Goal: Task Accomplishment & Management: Complete application form

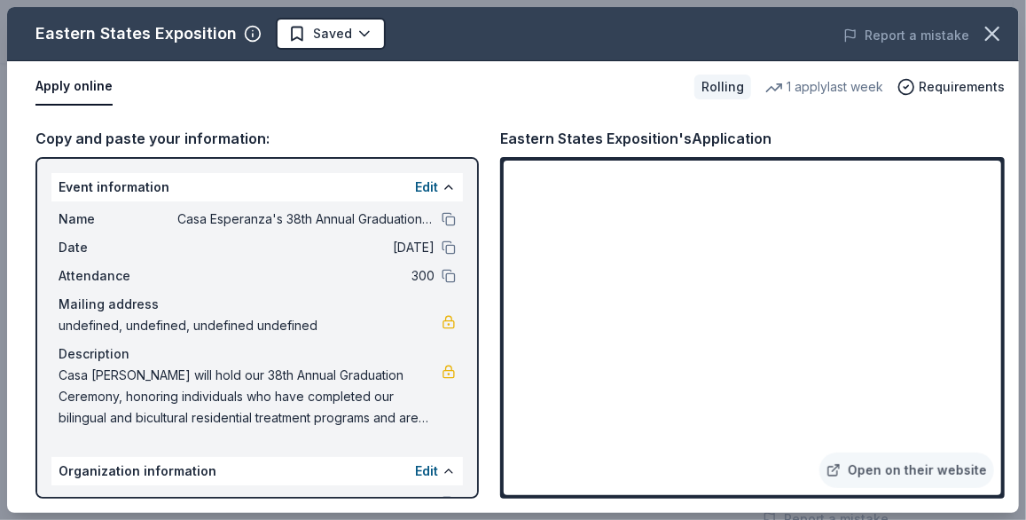
scroll to position [170, 0]
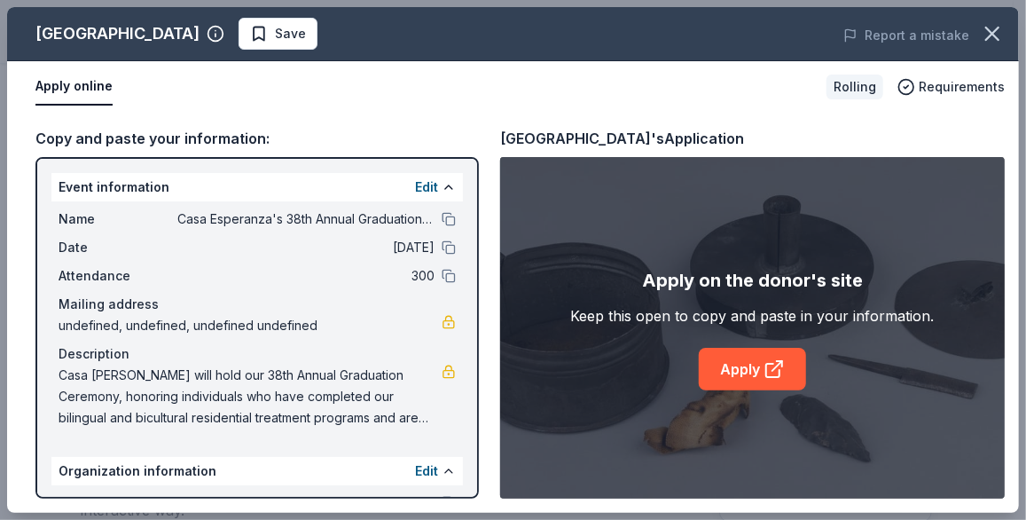
scroll to position [125, 0]
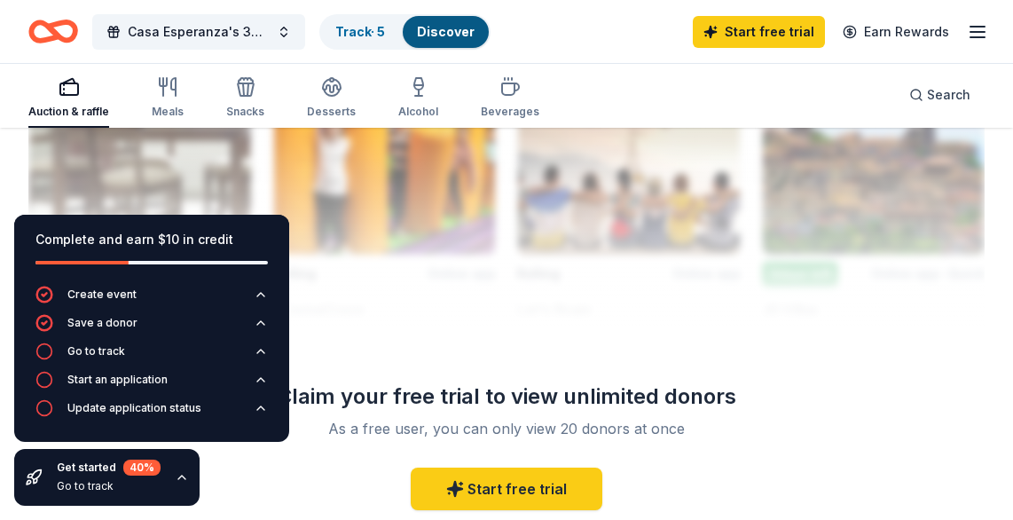
scroll to position [2002, 0]
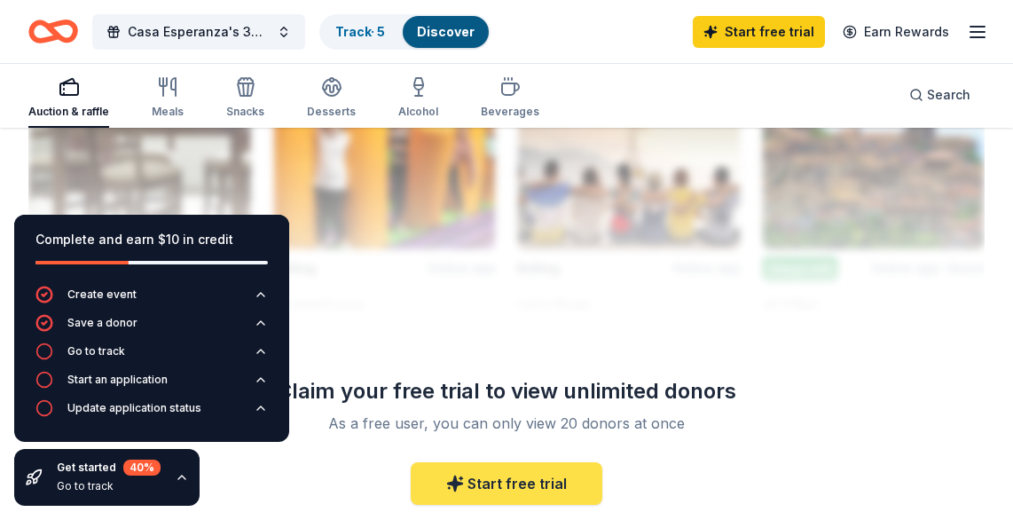
click at [454, 475] on icon at bounding box center [455, 484] width 18 height 18
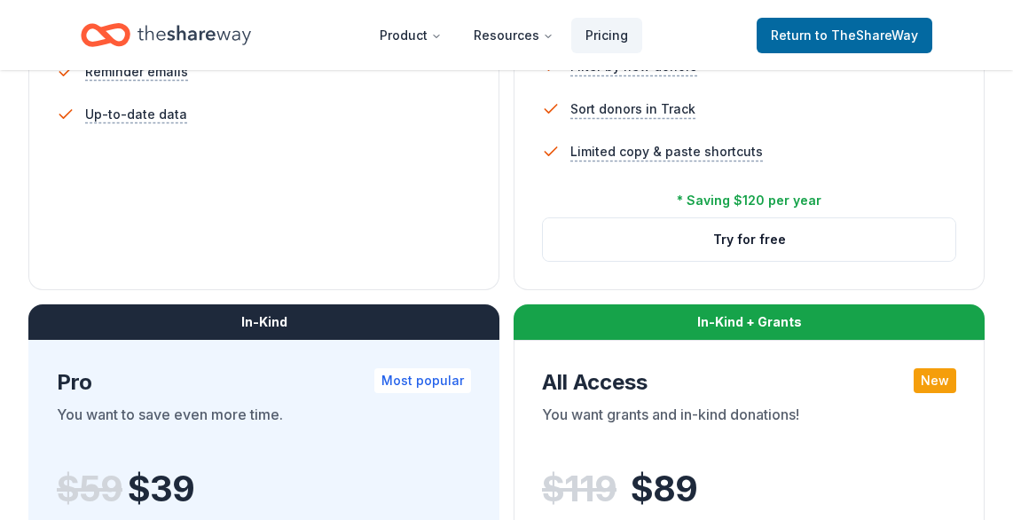
scroll to position [730, 0]
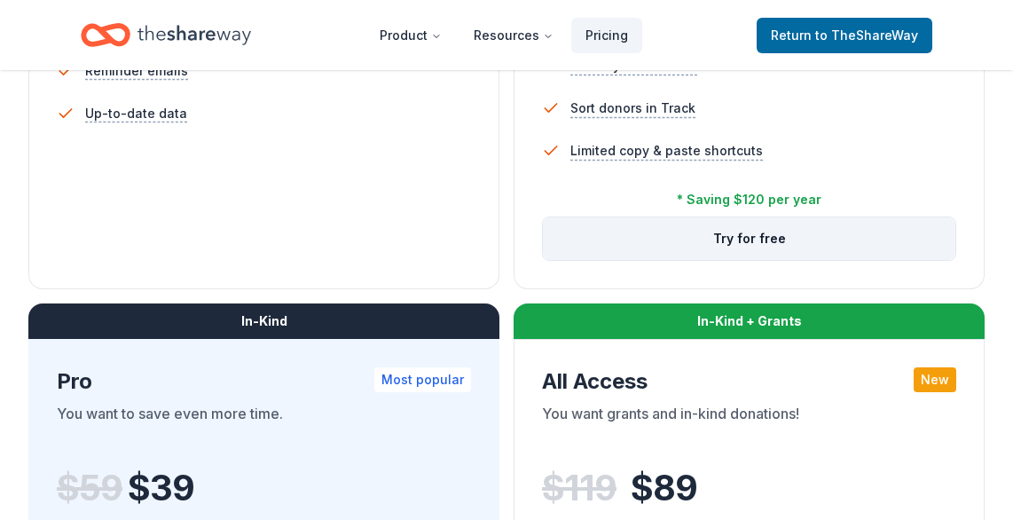
click at [745, 236] on button "Try for free" at bounding box center [749, 238] width 413 height 43
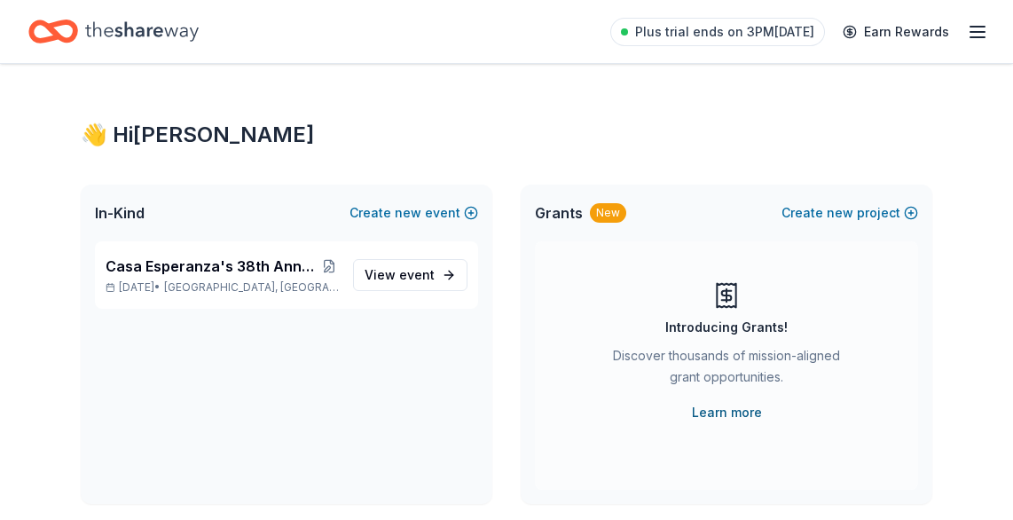
click at [736, 407] on link "Learn more" at bounding box center [727, 412] width 70 height 21
click at [972, 32] on line "button" at bounding box center [978, 32] width 14 height 0
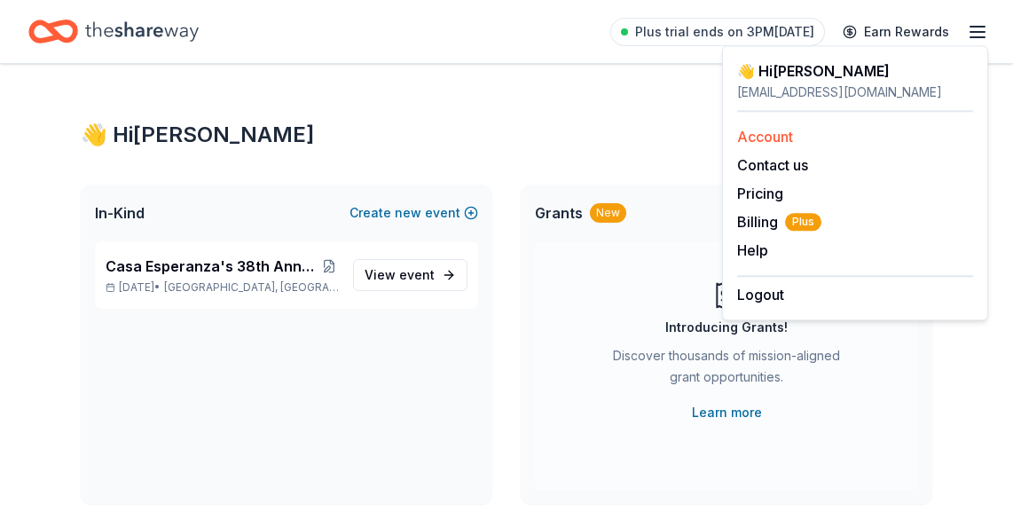
click at [769, 132] on link "Account" at bounding box center [765, 137] width 56 height 18
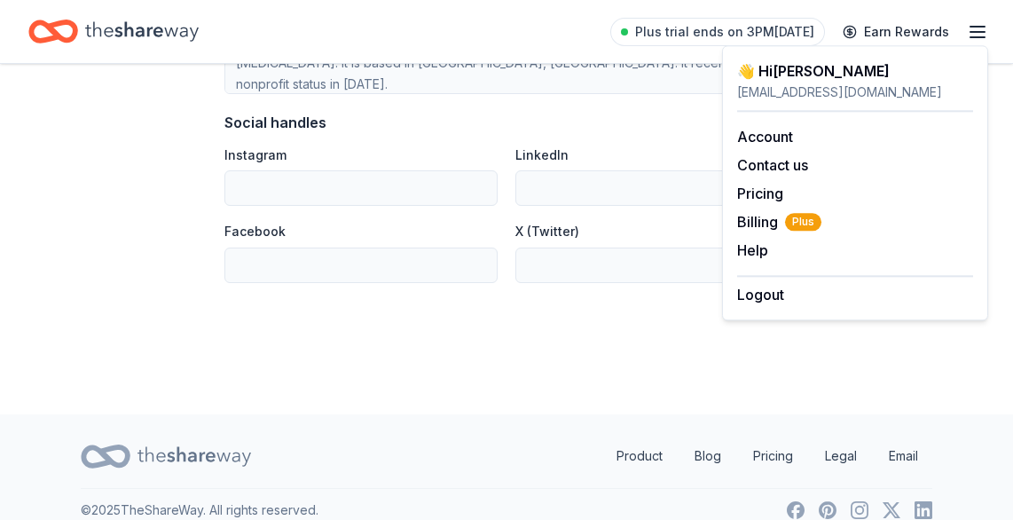
scroll to position [1253, 0]
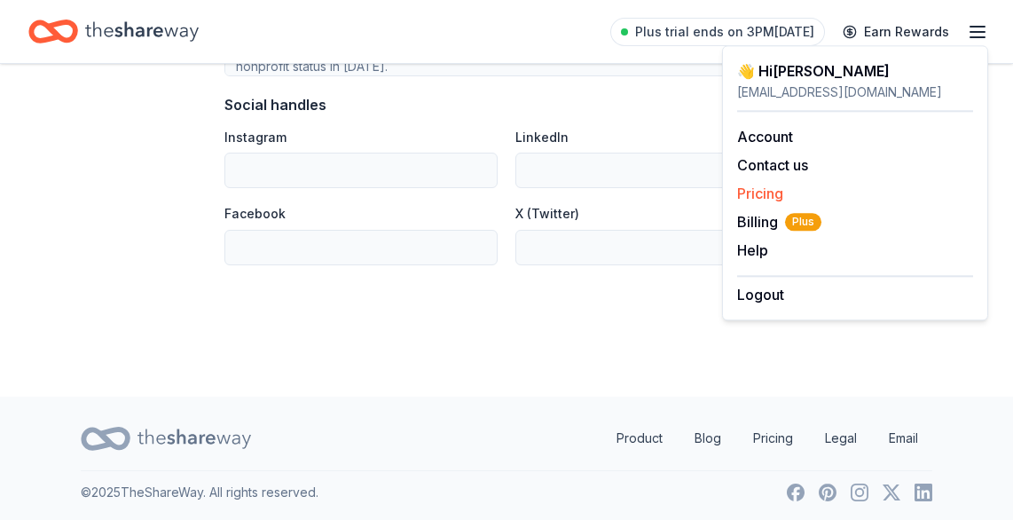
click at [756, 185] on link "Pricing" at bounding box center [760, 194] width 46 height 18
click at [751, 218] on span "Billing Plus" at bounding box center [779, 221] width 84 height 21
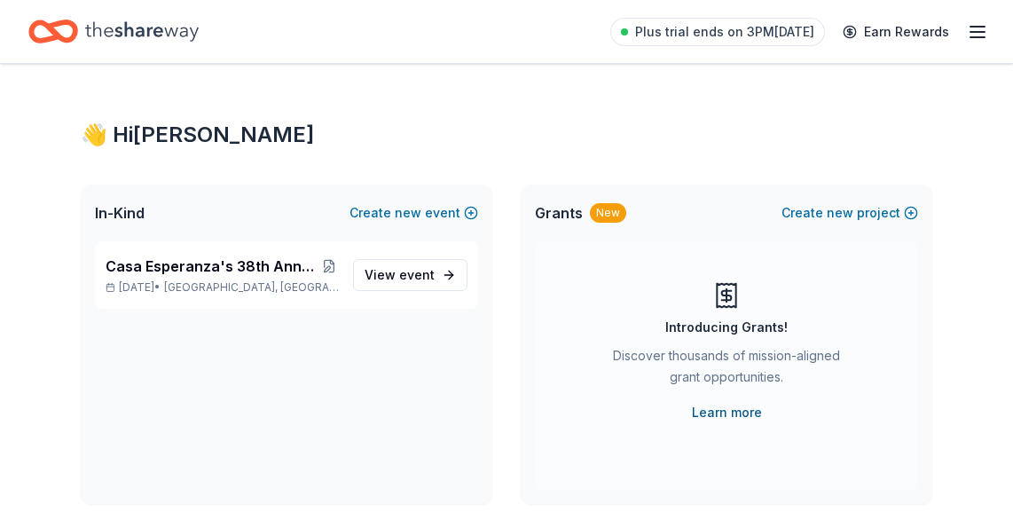
click at [727, 409] on link "Learn more" at bounding box center [727, 412] width 70 height 21
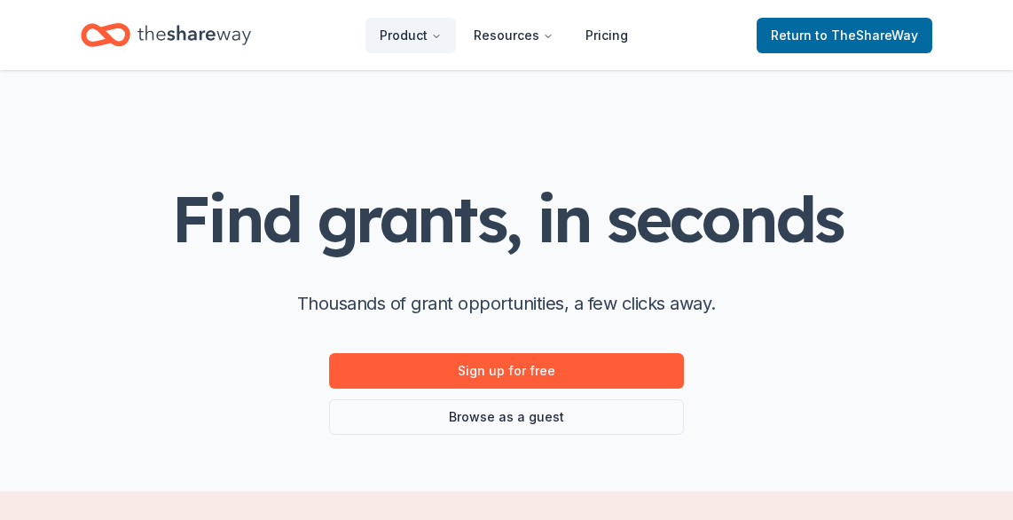
scroll to position [172, 0]
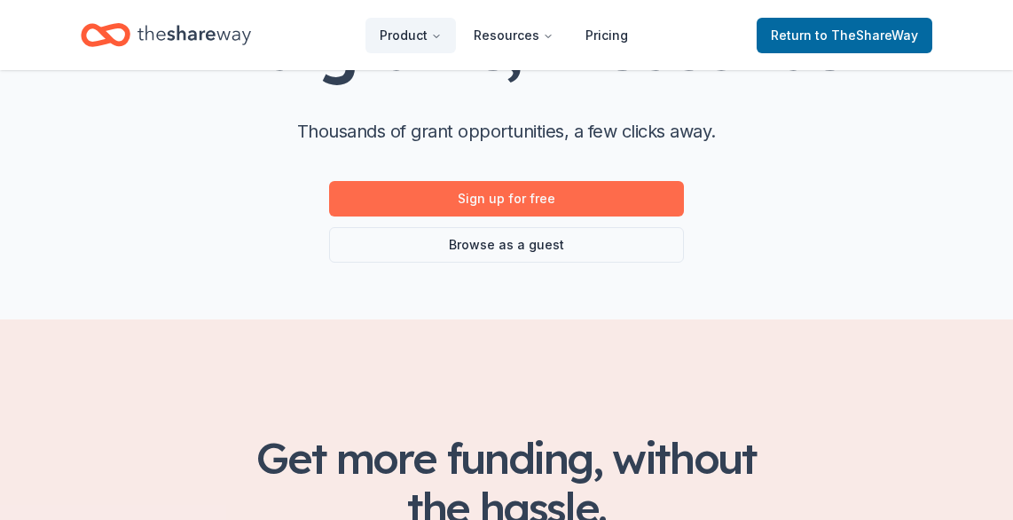
click at [422, 198] on link "Sign up for free" at bounding box center [506, 198] width 355 height 35
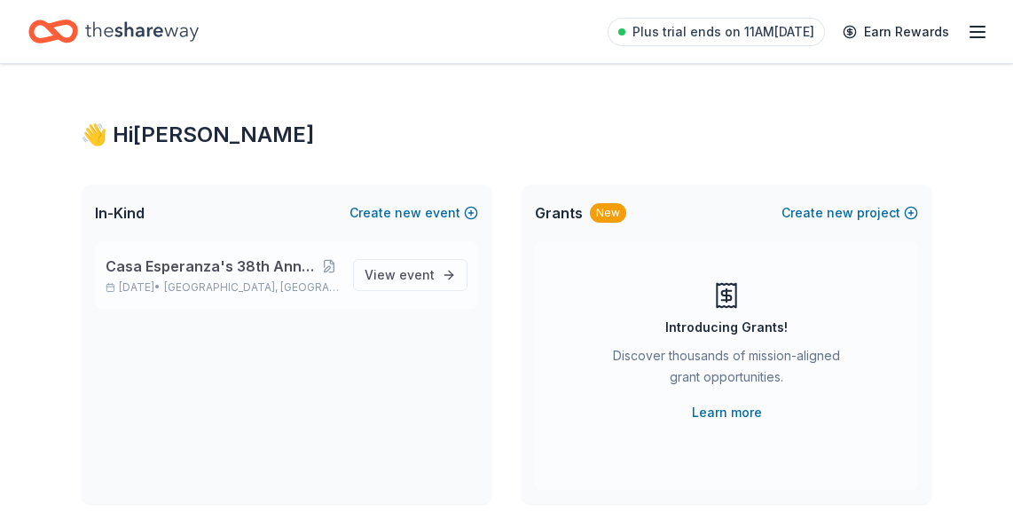
click at [161, 263] on span "Casa Esperanza's 38th Annual Graduation Ceremony" at bounding box center [212, 266] width 213 height 21
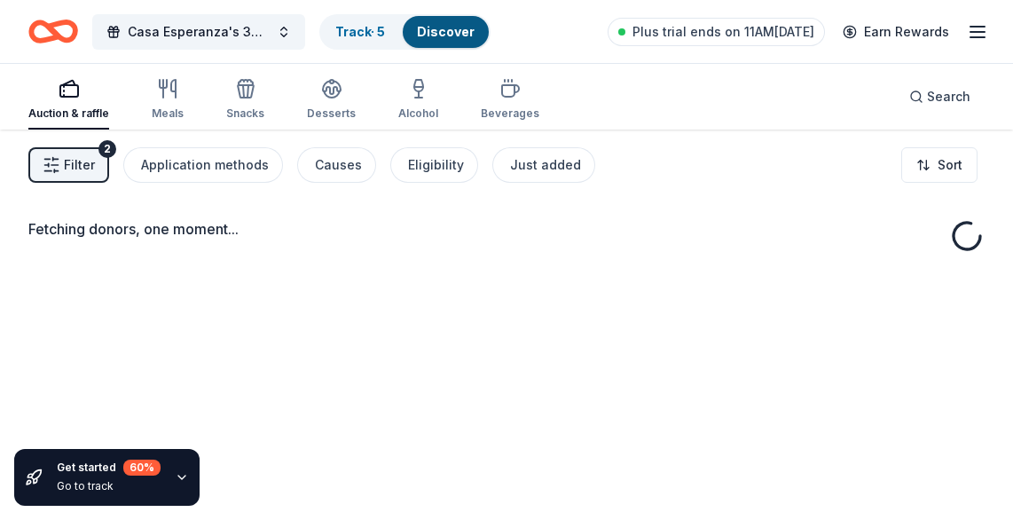
click at [272, 222] on div "Fetching donors, one moment..." at bounding box center [506, 228] width 956 height 21
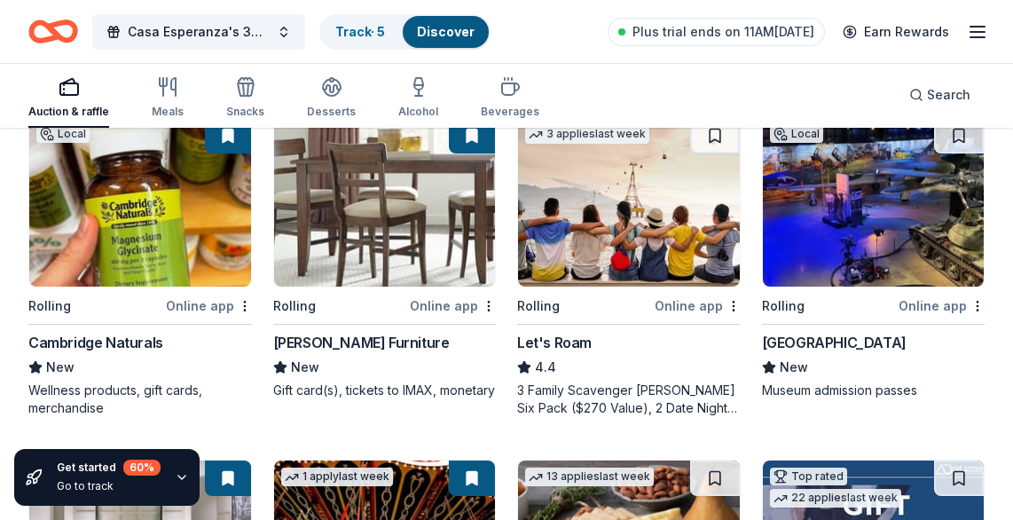
scroll to position [210, 0]
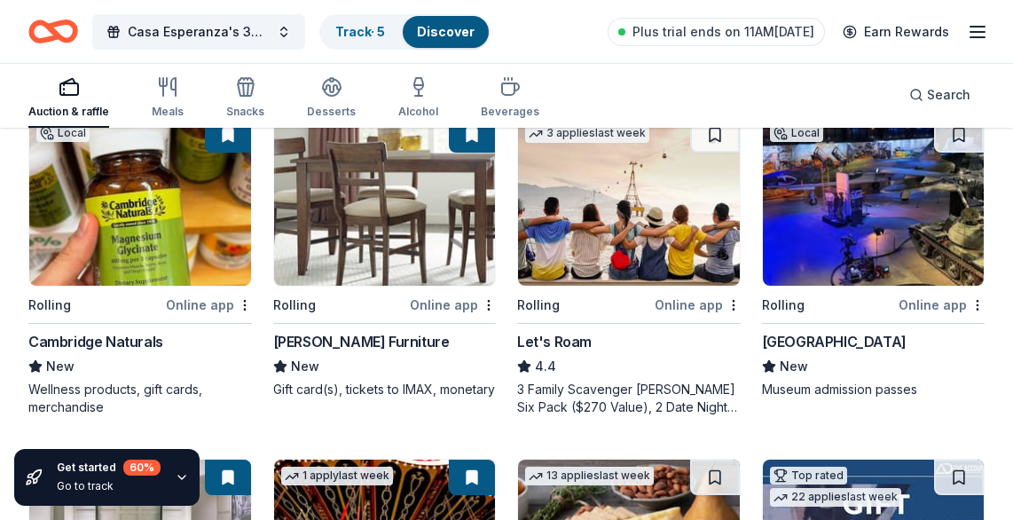
click at [201, 301] on div "Online app" at bounding box center [209, 305] width 86 height 22
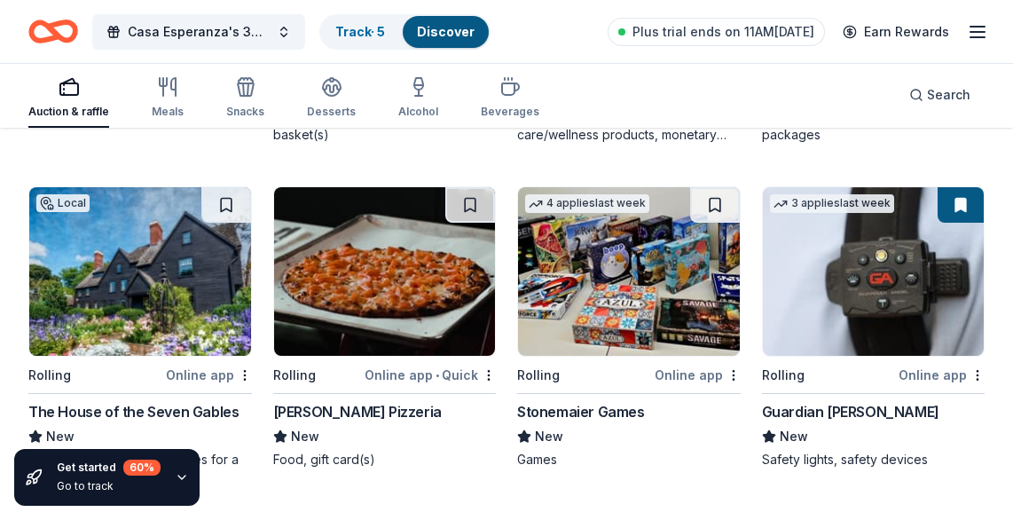
scroll to position [3223, 0]
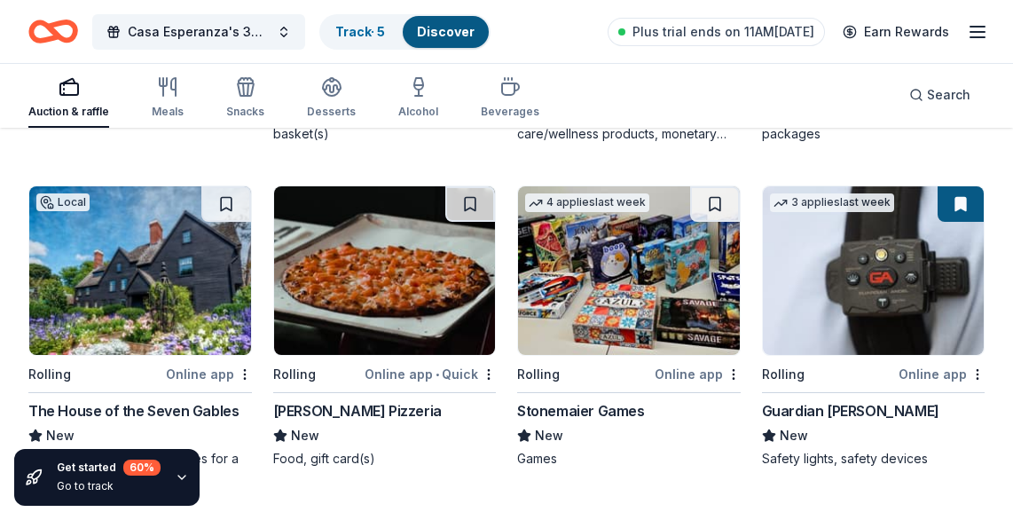
click at [160, 411] on div "The House of the Seven Gables" at bounding box center [133, 410] width 210 height 21
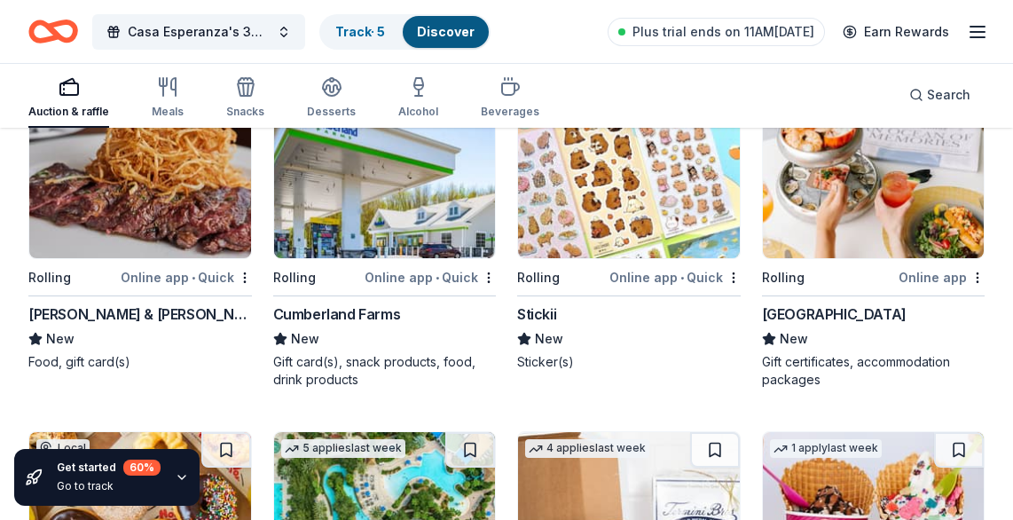
scroll to position [4673, 0]
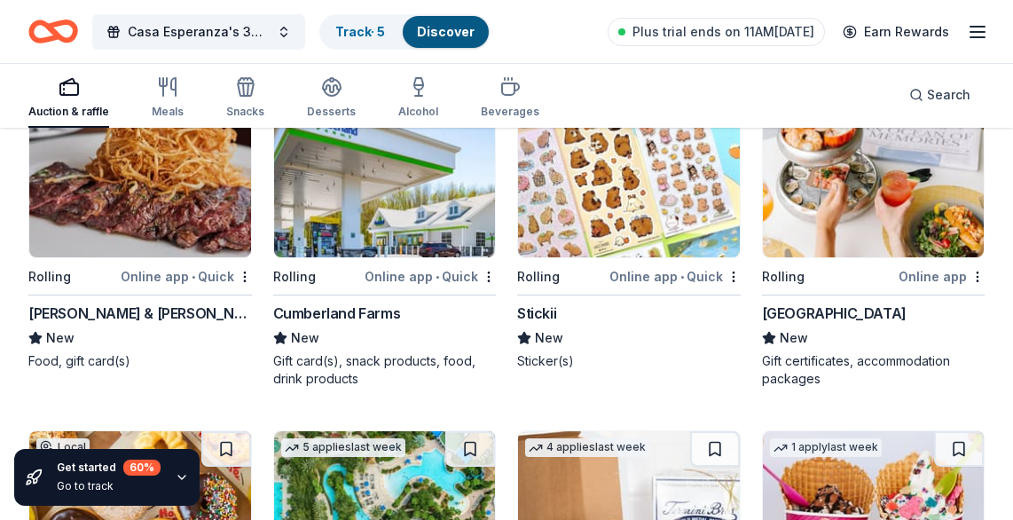
click at [825, 309] on div "Ocean House" at bounding box center [834, 313] width 145 height 21
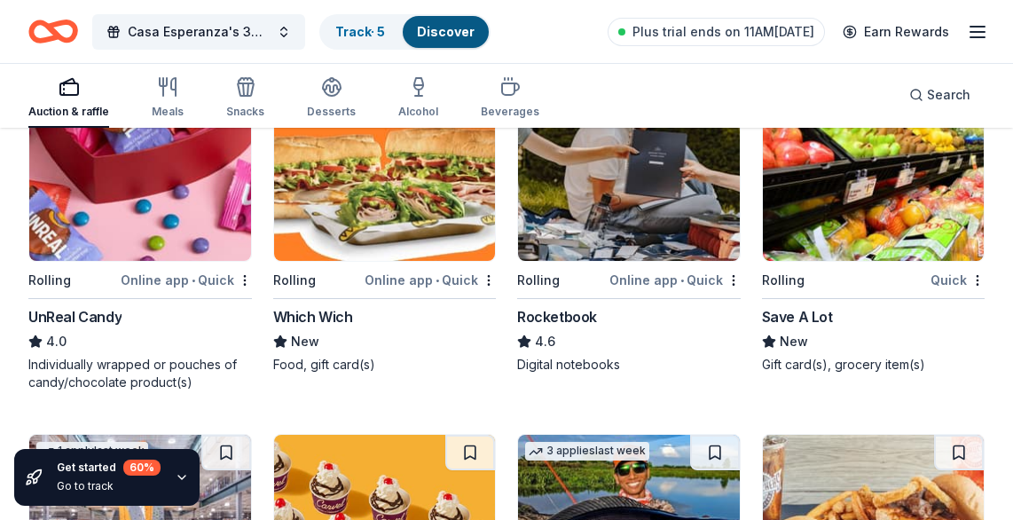
scroll to position [5353, 0]
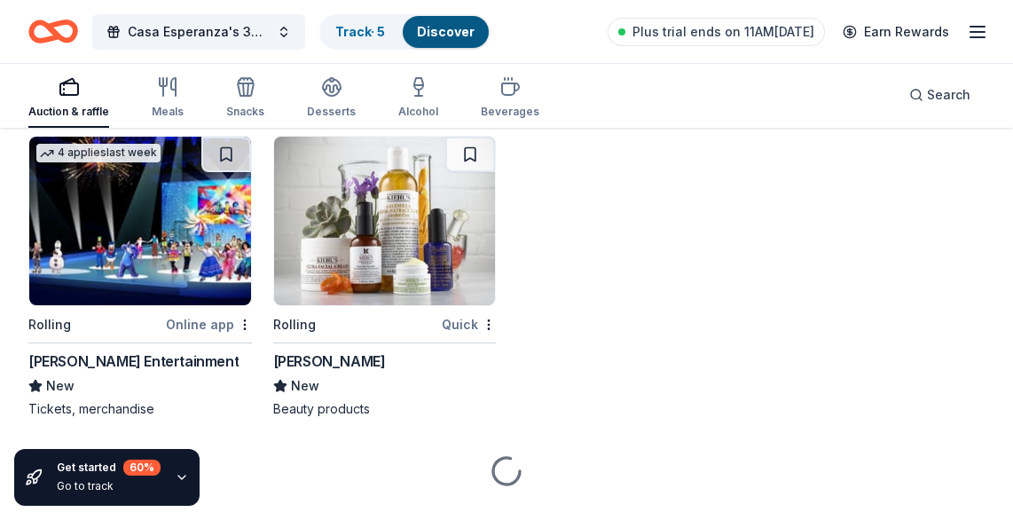
scroll to position [5978, 0]
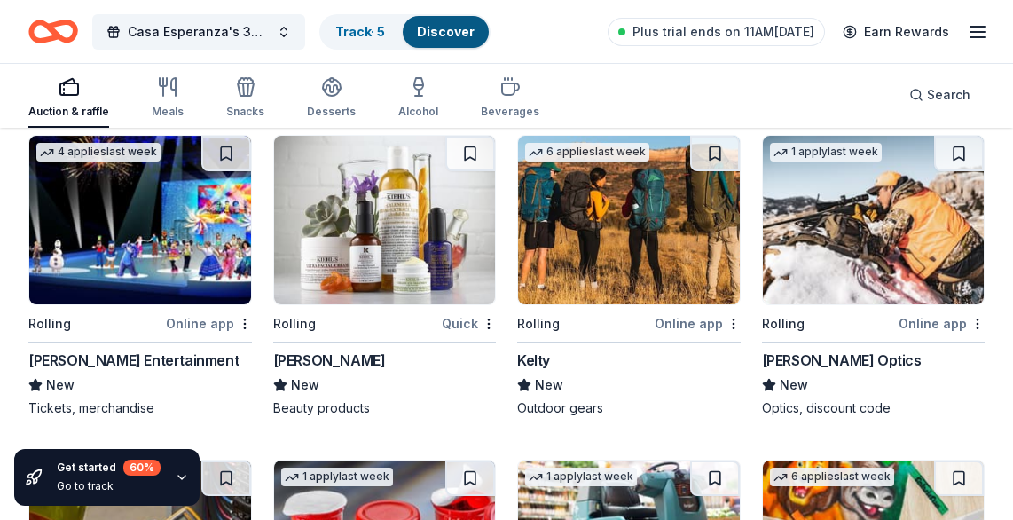
click at [309, 350] on div "Kiehl's" at bounding box center [329, 360] width 113 height 21
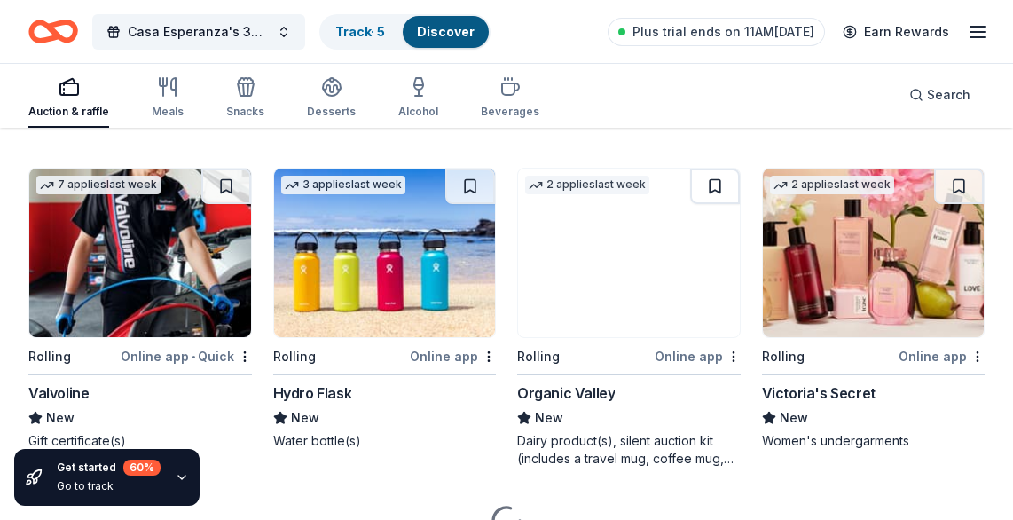
scroll to position [6595, 0]
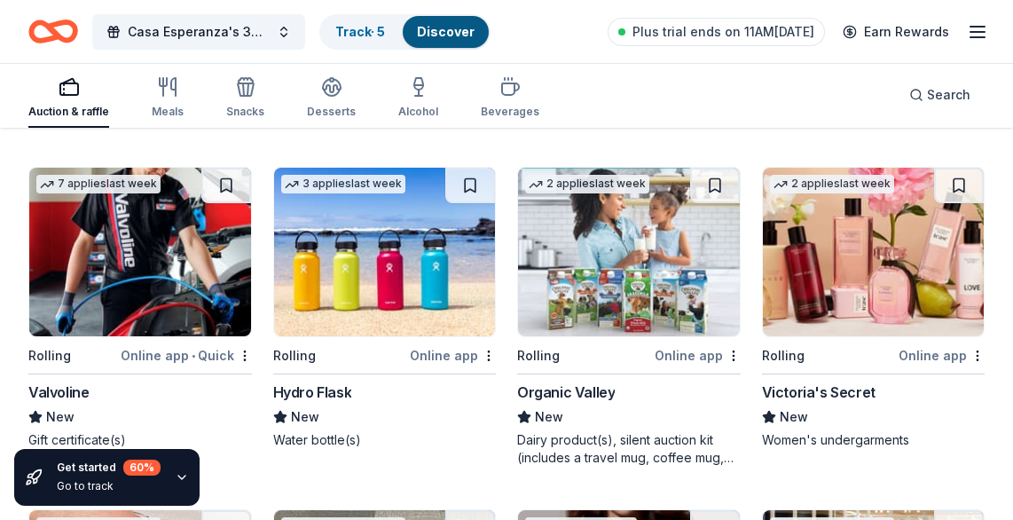
click at [564, 381] on div "Organic Valley" at bounding box center [566, 391] width 98 height 21
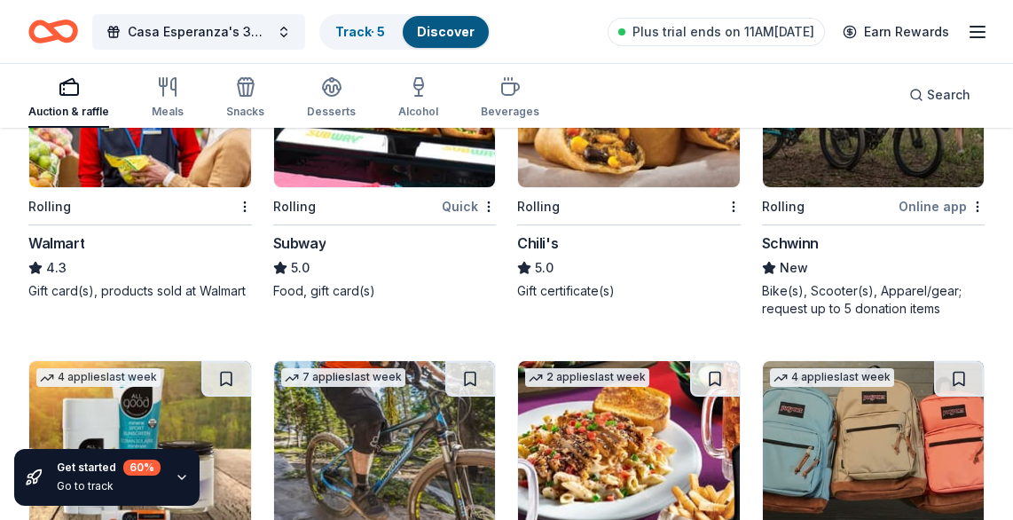
scroll to position [7390, 0]
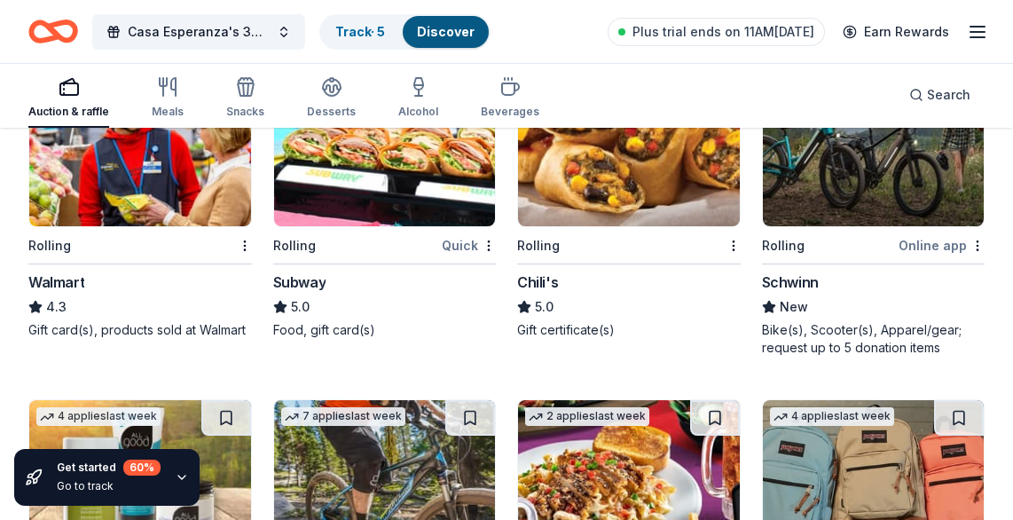
click at [302, 262] on div "Rolling Quick Subway 5.0 Food, gift card(s)" at bounding box center [385, 198] width 224 height 282
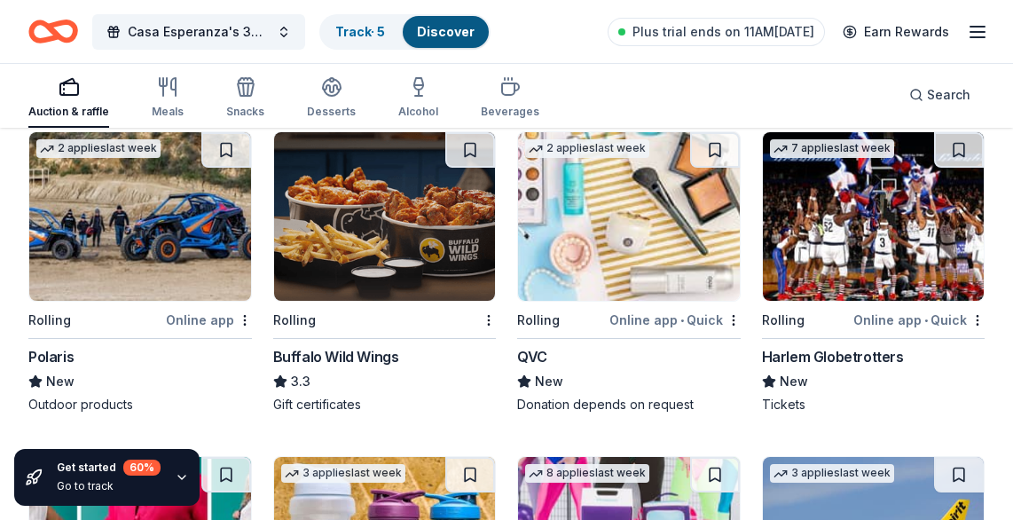
scroll to position [8348, 0]
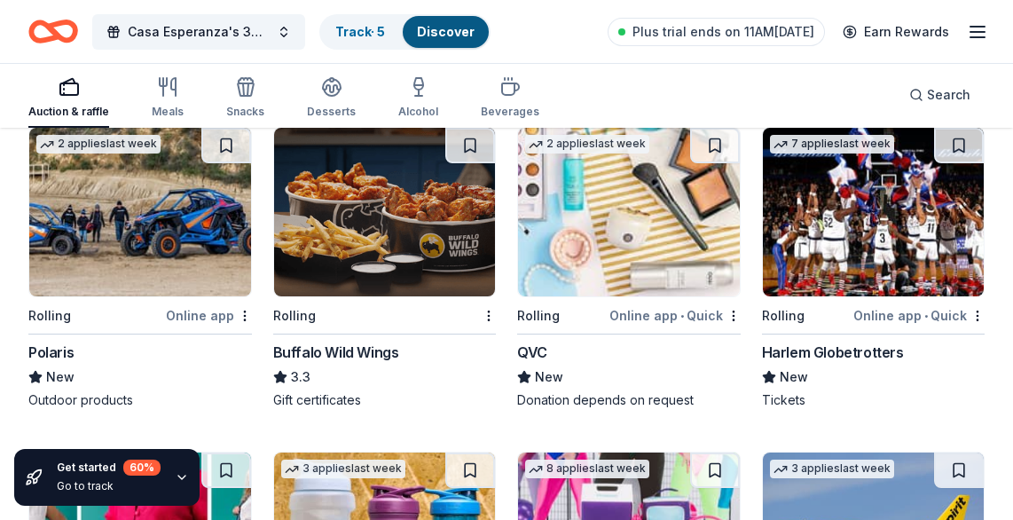
click at [351, 342] on div "Buffalo Wild Wings" at bounding box center [336, 352] width 126 height 21
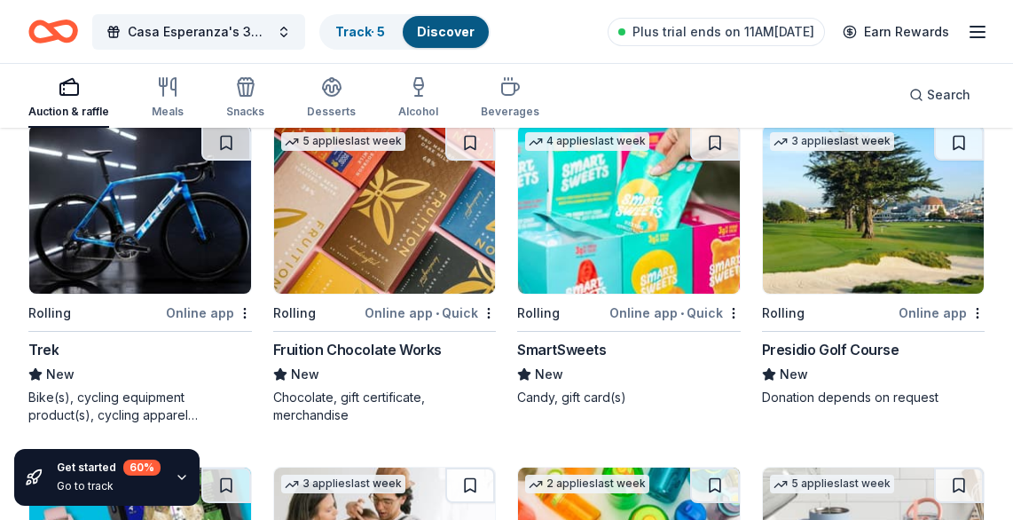
scroll to position [9003, 0]
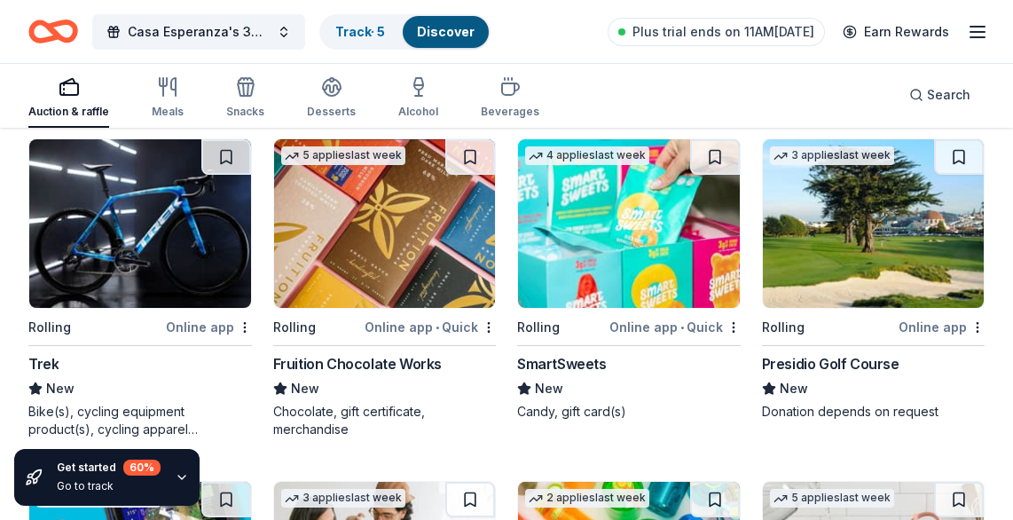
click at [574, 353] on div "SmartSweets" at bounding box center [562, 363] width 90 height 21
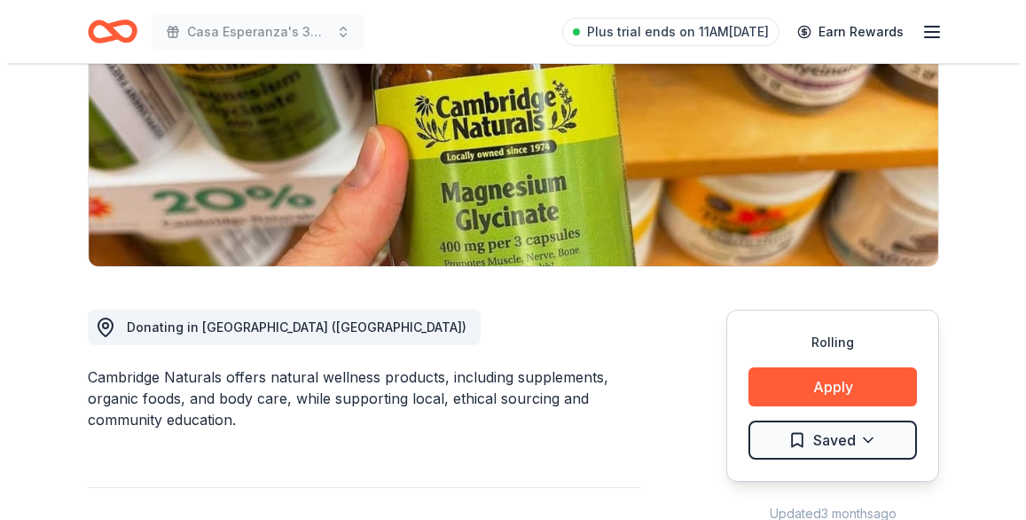
scroll to position [273, 0]
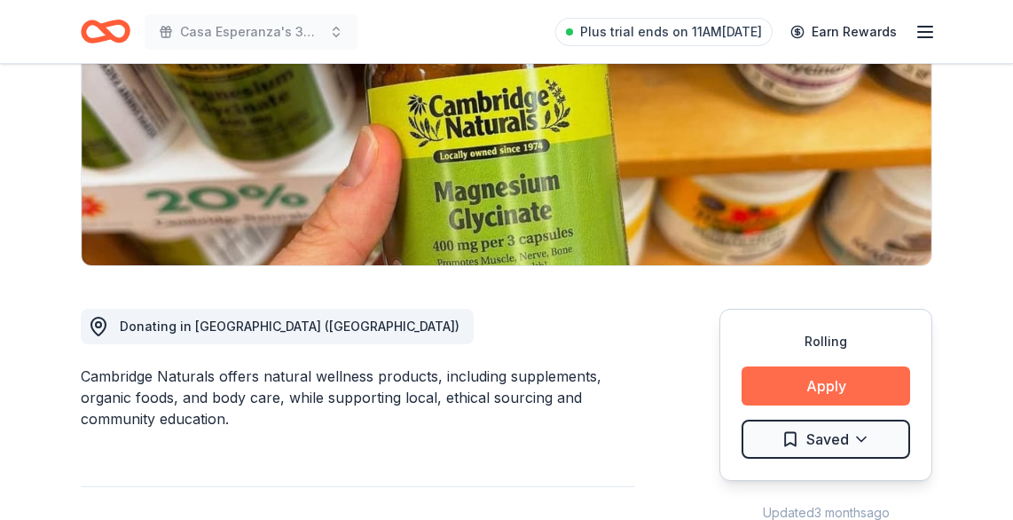
click at [834, 375] on button "Apply" at bounding box center [826, 385] width 169 height 39
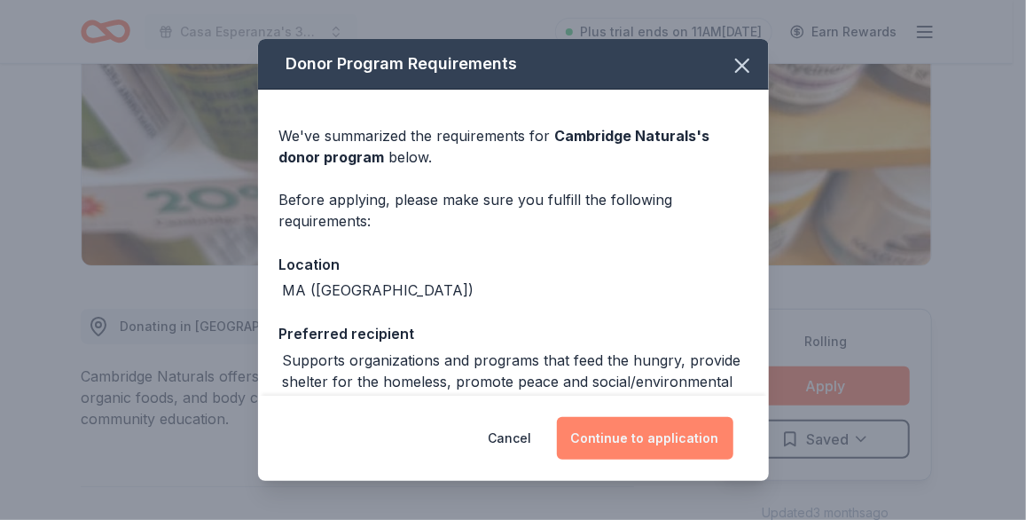
click at [712, 423] on button "Continue to application" at bounding box center [645, 438] width 177 height 43
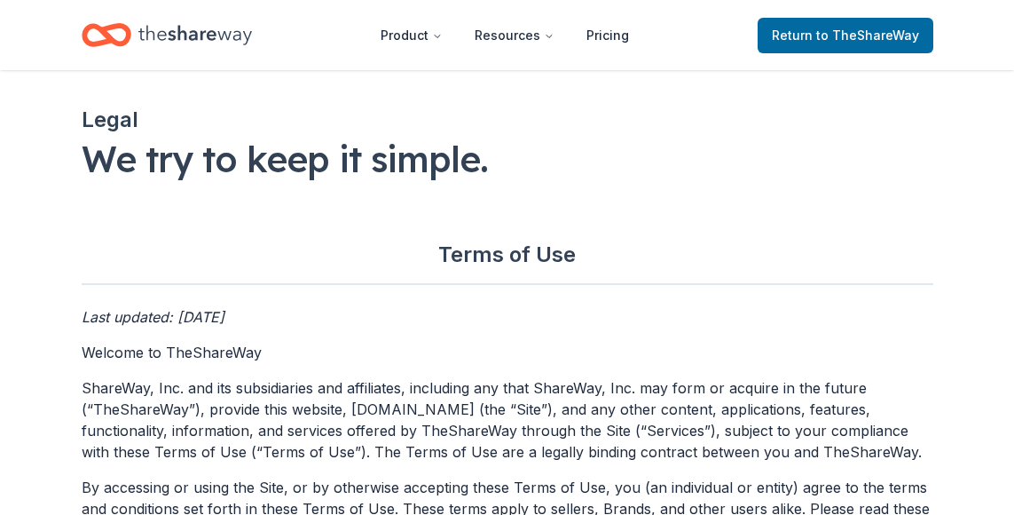
scroll to position [326, 0]
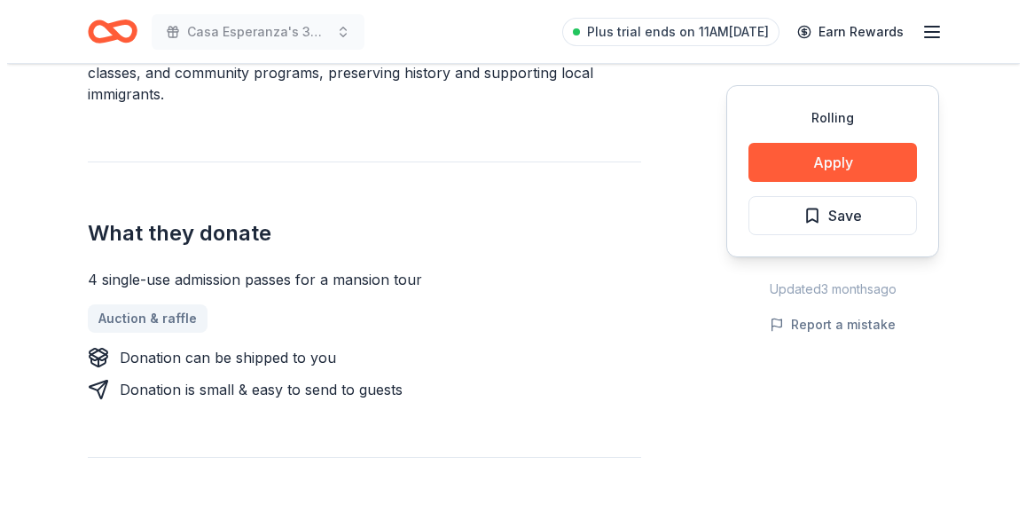
scroll to position [703, 0]
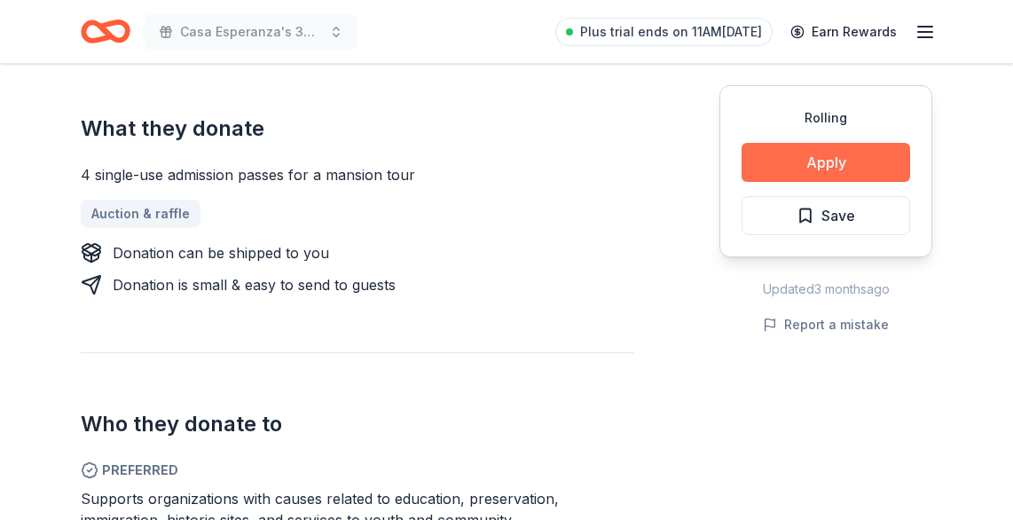
click at [765, 167] on button "Apply" at bounding box center [826, 162] width 169 height 39
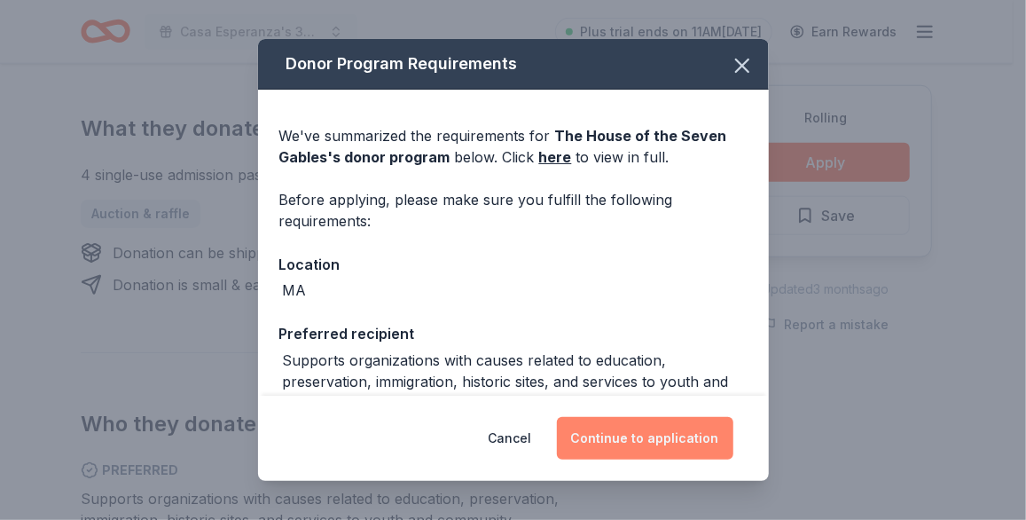
click at [623, 441] on button "Continue to application" at bounding box center [645, 438] width 177 height 43
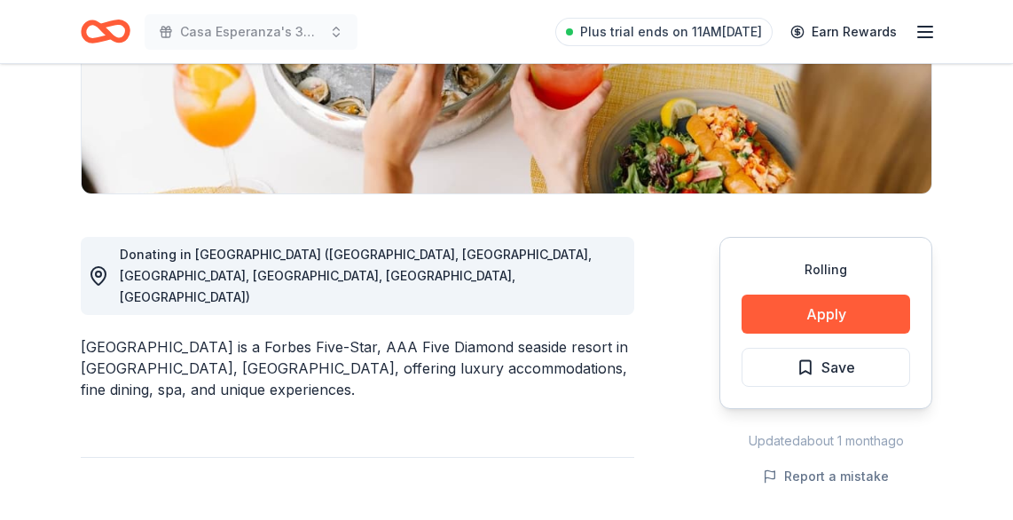
scroll to position [343, 0]
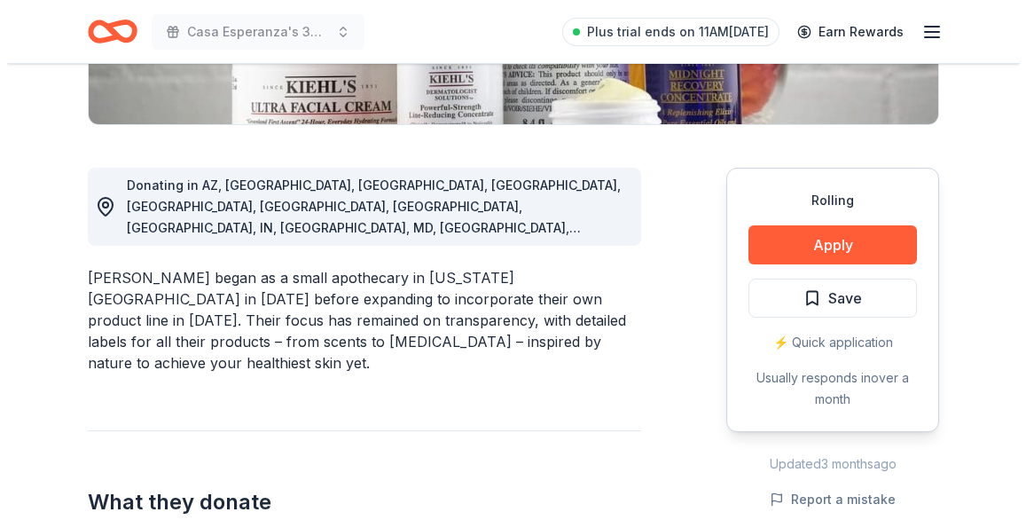
scroll to position [432, 0]
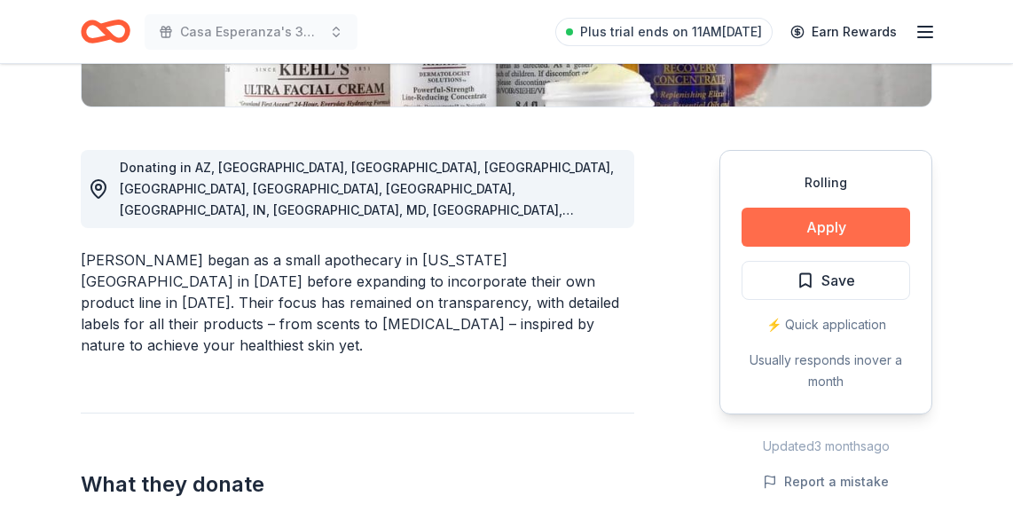
click at [768, 228] on button "Apply" at bounding box center [826, 227] width 169 height 39
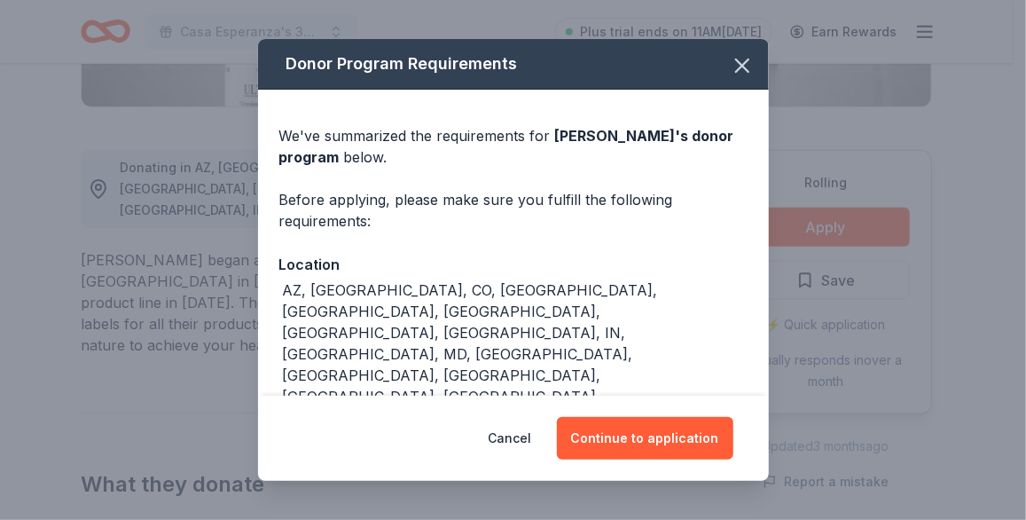
scroll to position [111, 0]
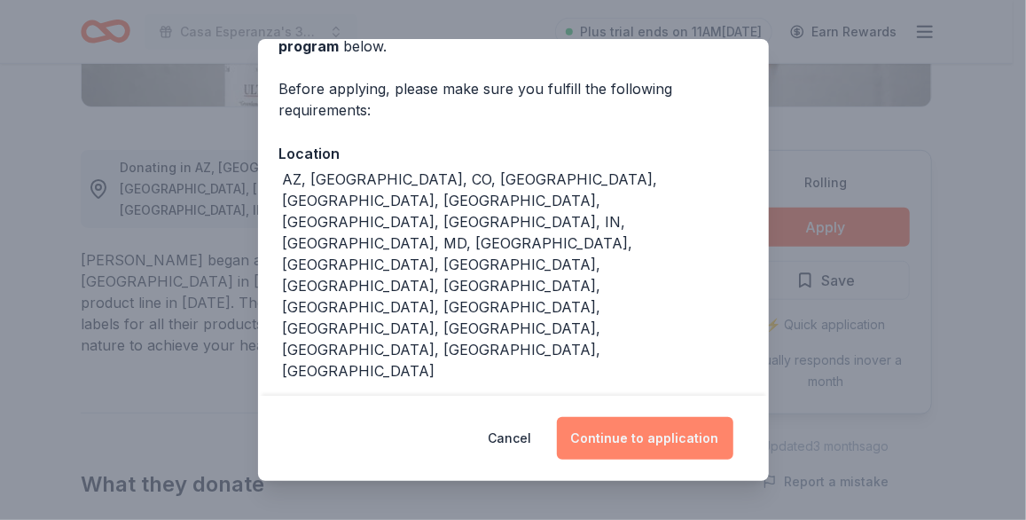
click at [610, 436] on button "Continue to application" at bounding box center [645, 438] width 177 height 43
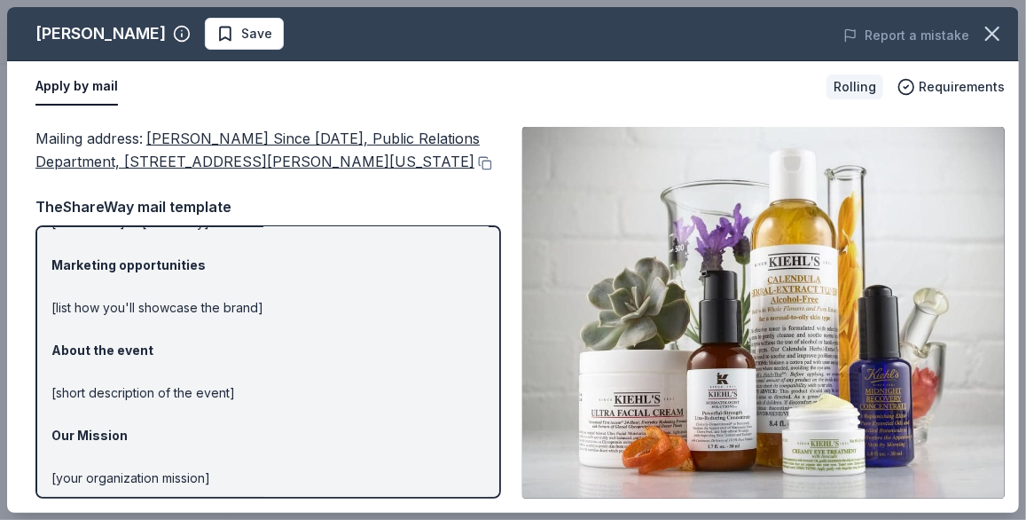
scroll to position [0, 0]
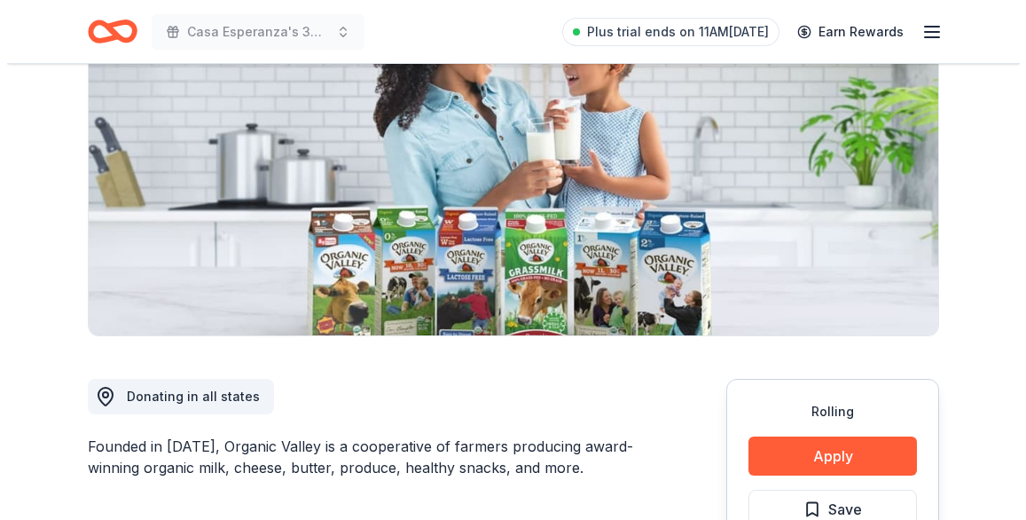
scroll to position [204, 0]
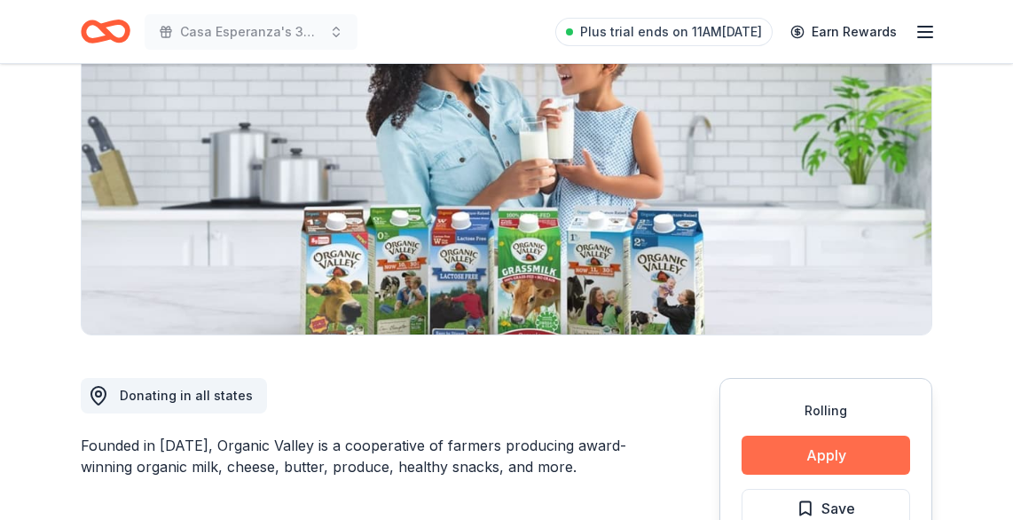
click at [814, 443] on button "Apply" at bounding box center [826, 455] width 169 height 39
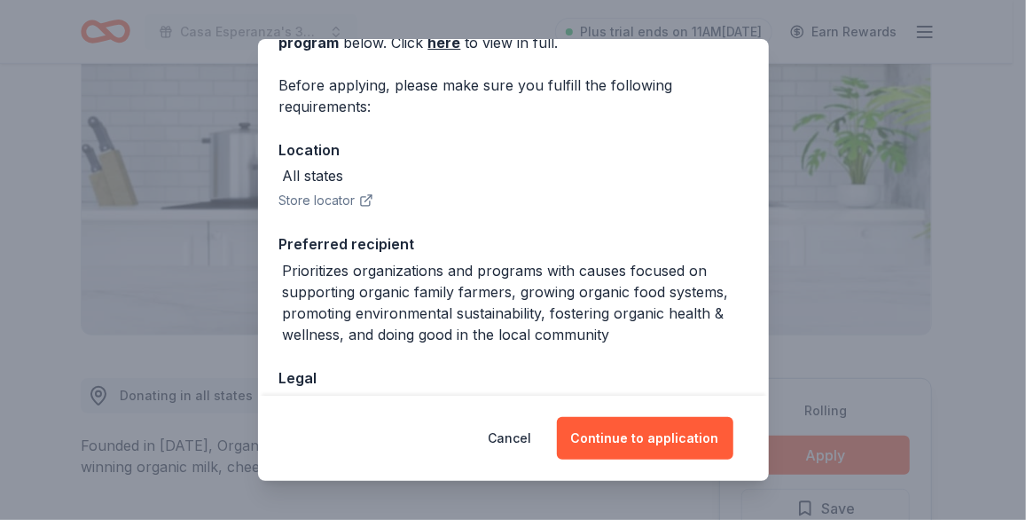
scroll to position [115, 0]
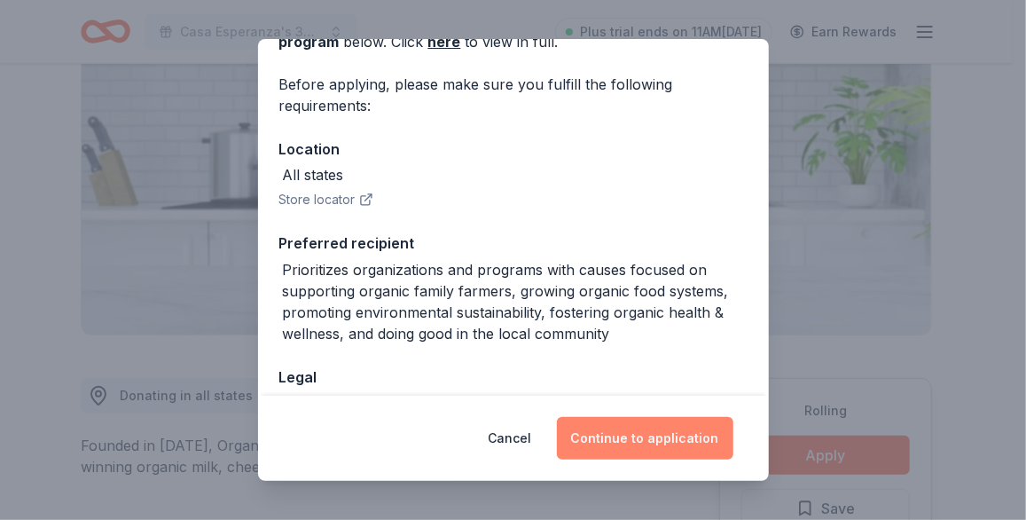
click at [642, 430] on button "Continue to application" at bounding box center [645, 438] width 177 height 43
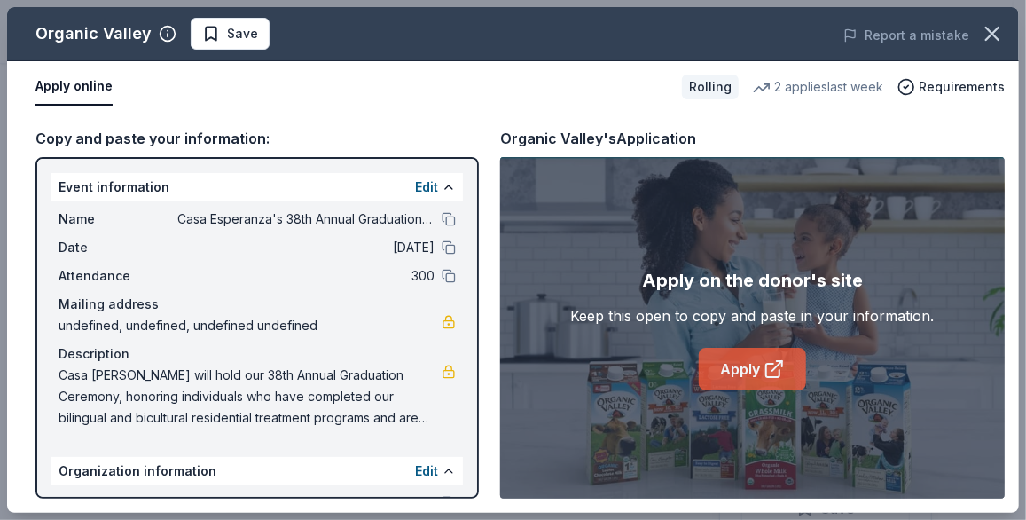
click at [763, 375] on link "Apply" at bounding box center [752, 369] width 107 height 43
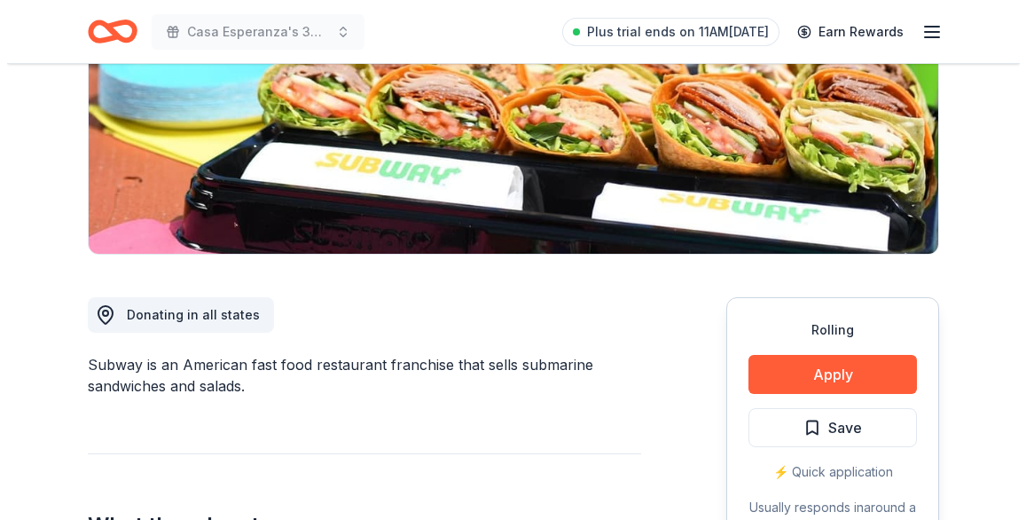
scroll to position [299, 0]
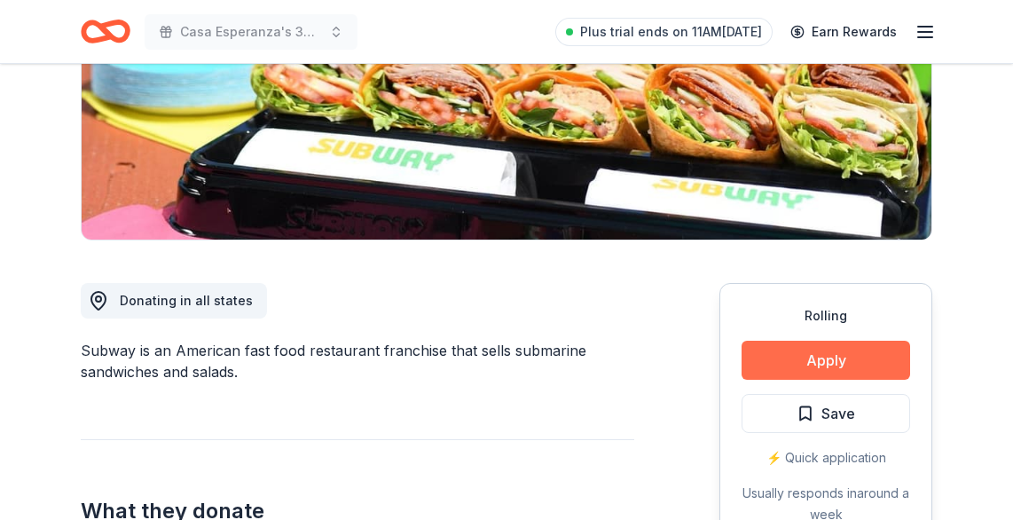
click at [816, 351] on button "Apply" at bounding box center [826, 360] width 169 height 39
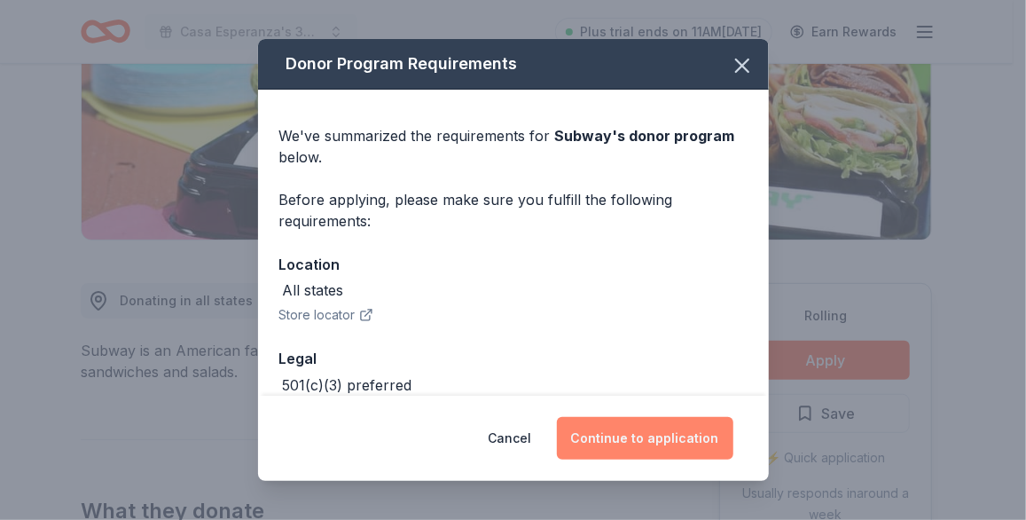
click at [647, 452] on button "Continue to application" at bounding box center [645, 438] width 177 height 43
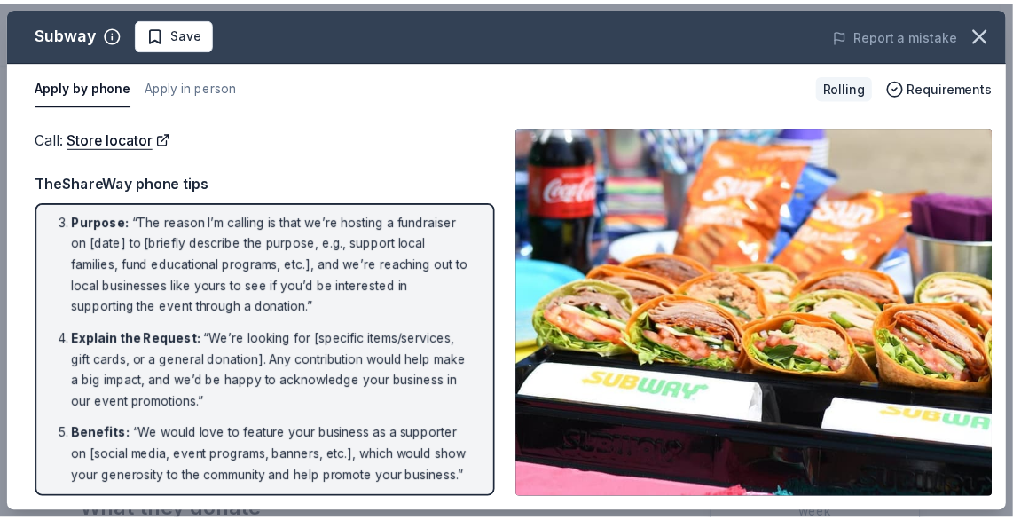
scroll to position [136, 0]
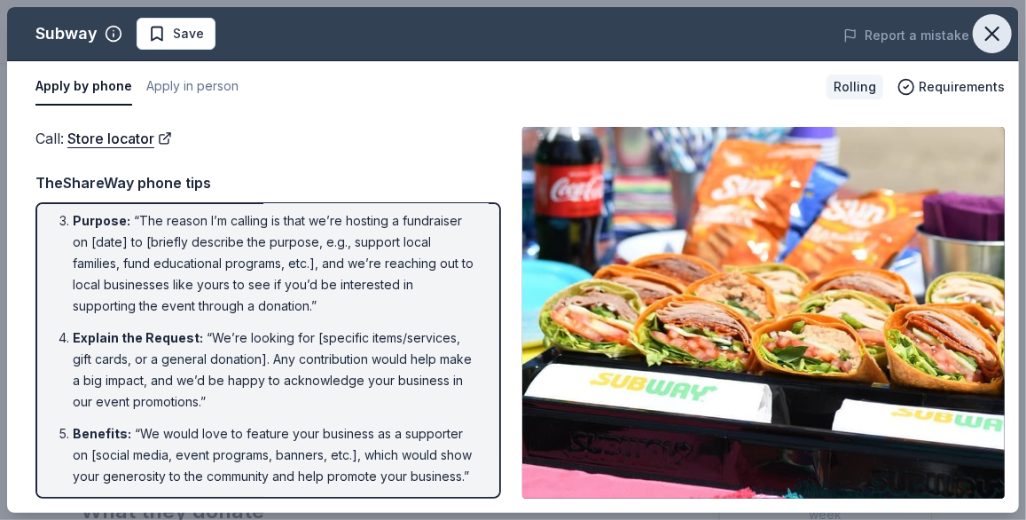
click at [1004, 49] on button "button" at bounding box center [992, 33] width 39 height 39
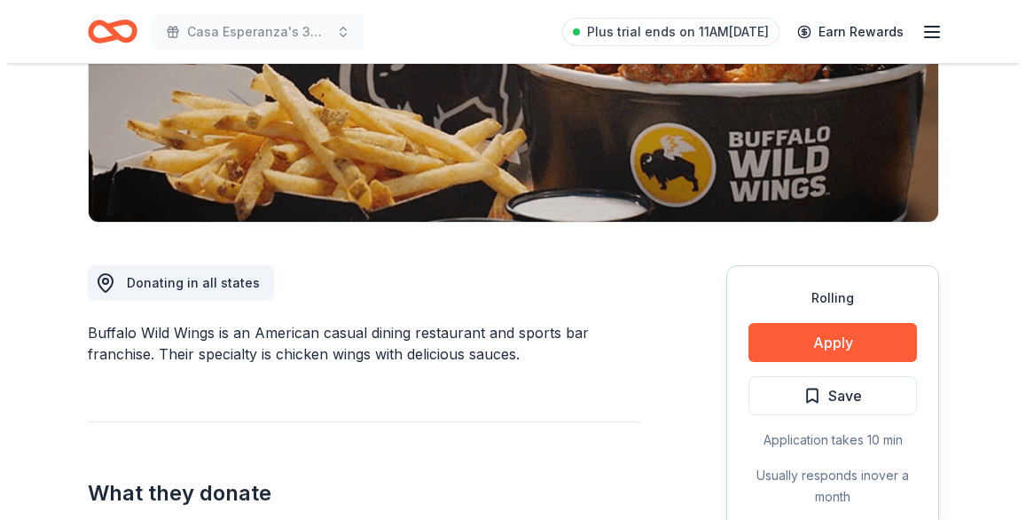
scroll to position [350, 0]
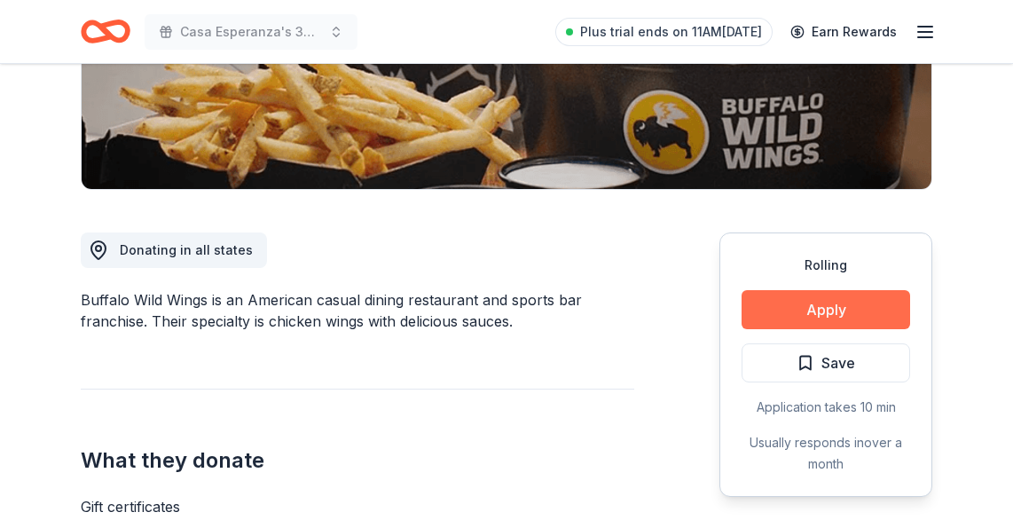
click at [846, 310] on button "Apply" at bounding box center [826, 309] width 169 height 39
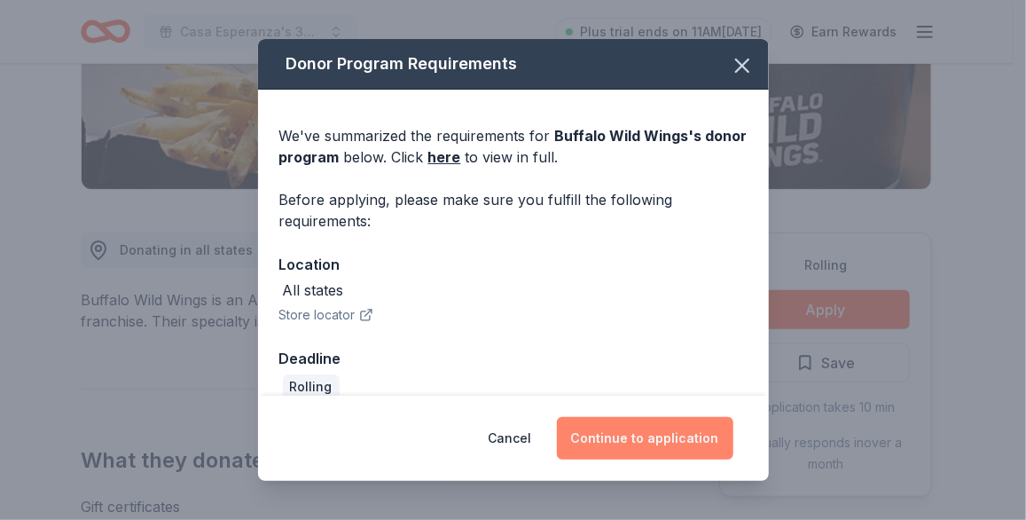
click at [661, 444] on button "Continue to application" at bounding box center [645, 438] width 177 height 43
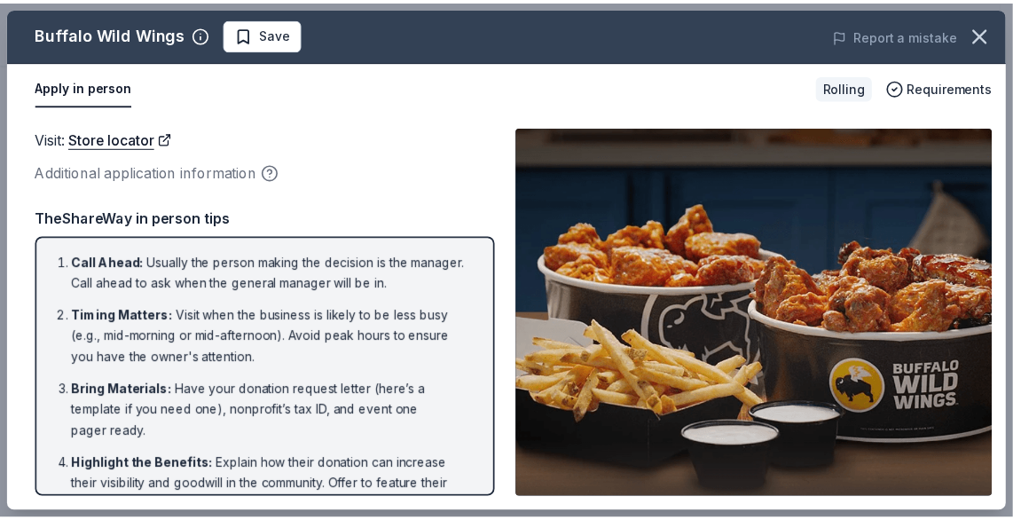
scroll to position [227, 0]
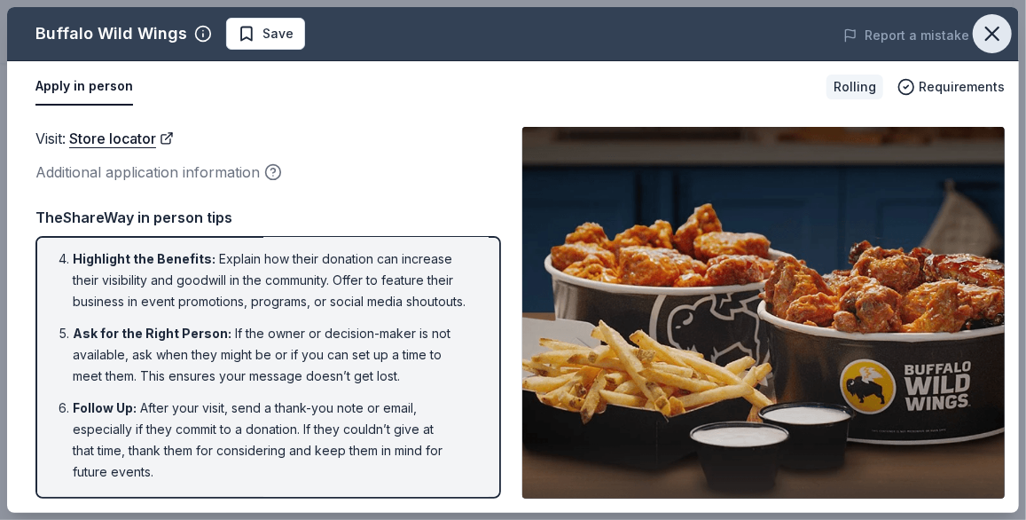
click at [988, 43] on icon "button" at bounding box center [992, 33] width 25 height 25
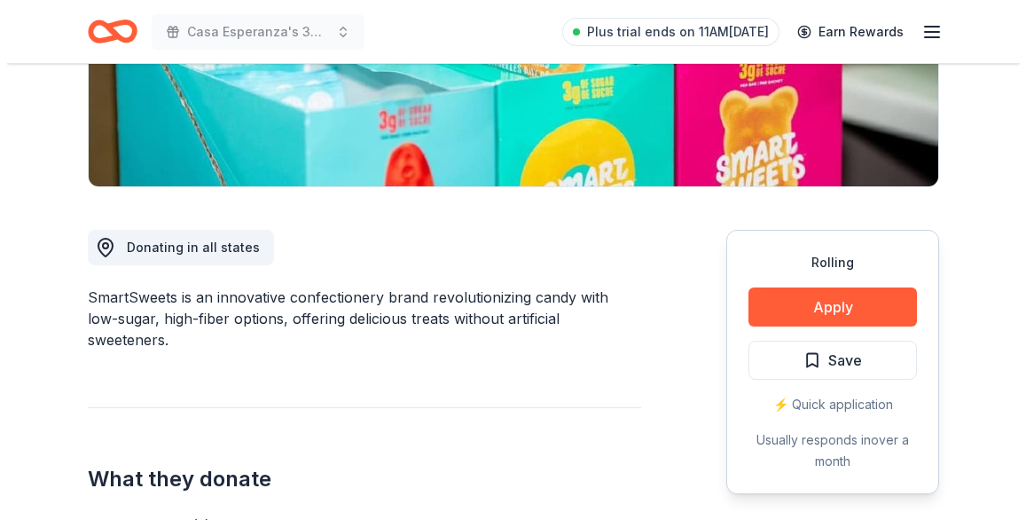
scroll to position [380, 0]
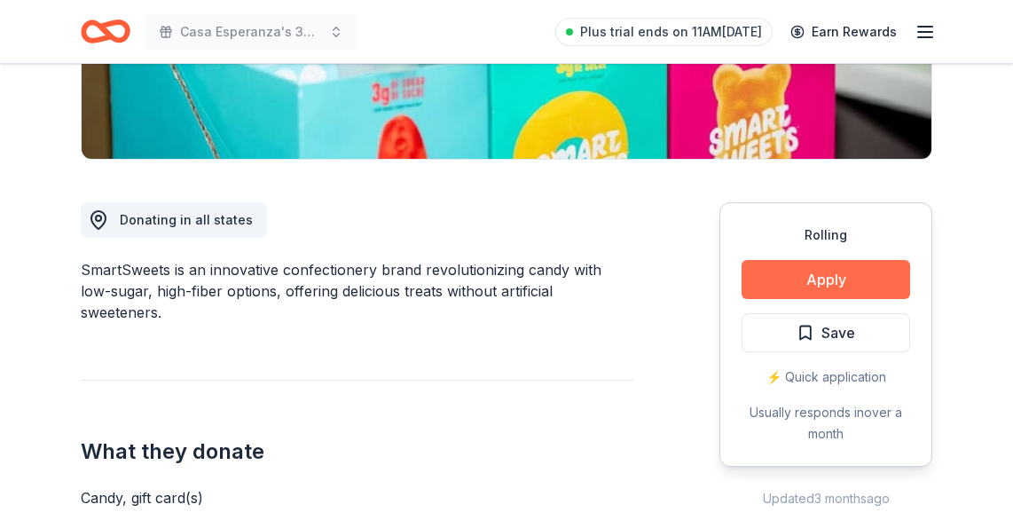
click at [814, 261] on button "Apply" at bounding box center [826, 279] width 169 height 39
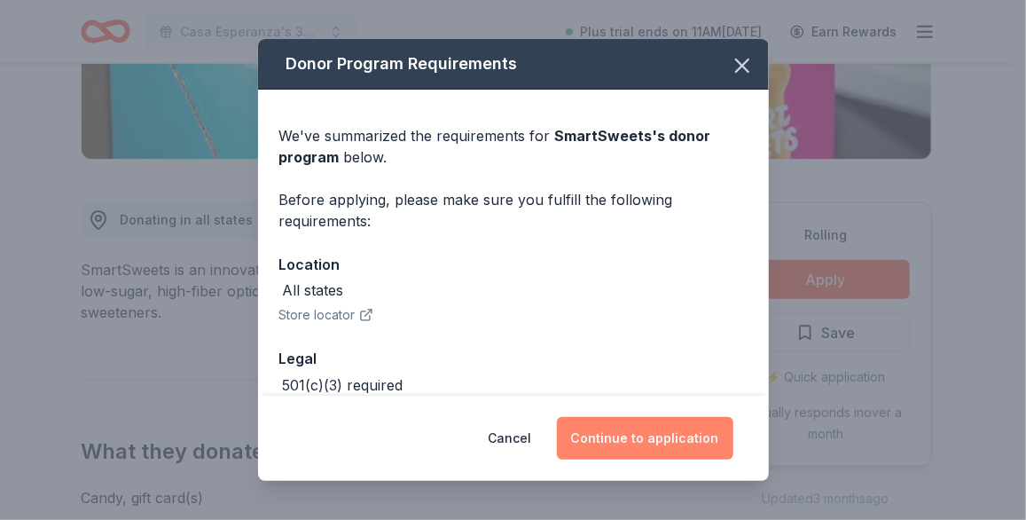
click at [625, 432] on button "Continue to application" at bounding box center [645, 438] width 177 height 43
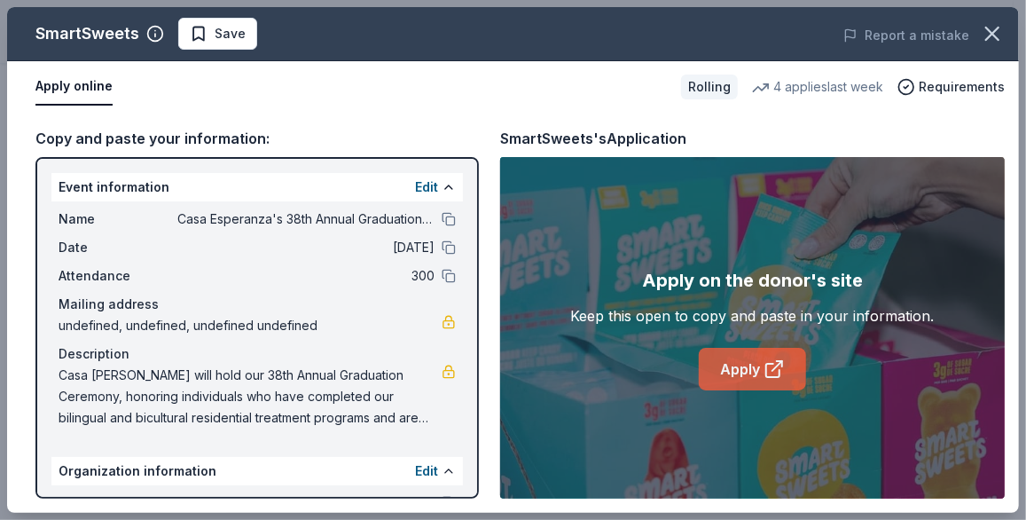
click at [745, 351] on link "Apply" at bounding box center [752, 369] width 107 height 43
